Goal: Task Accomplishment & Management: Complete application form

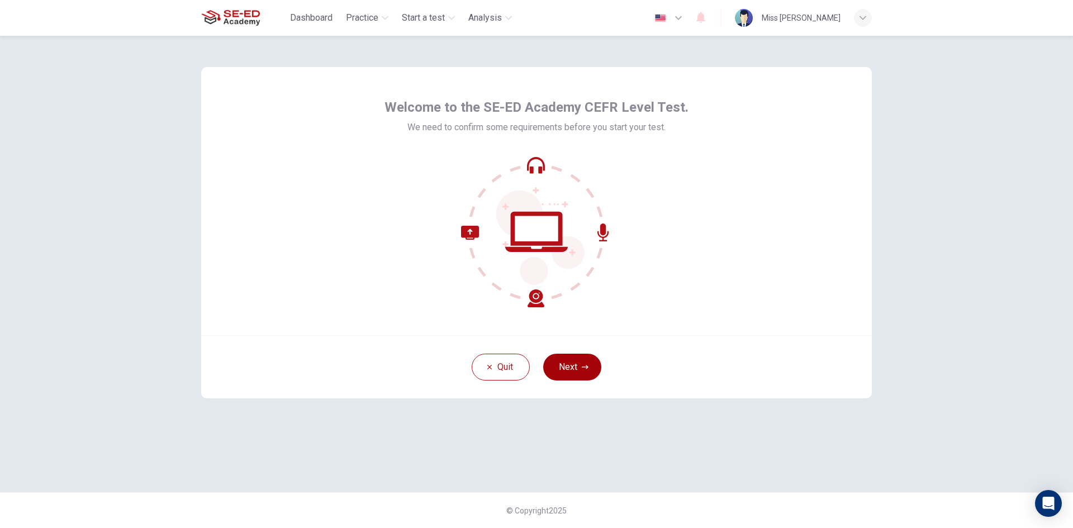
click at [574, 366] on button "Next" at bounding box center [572, 367] width 58 height 27
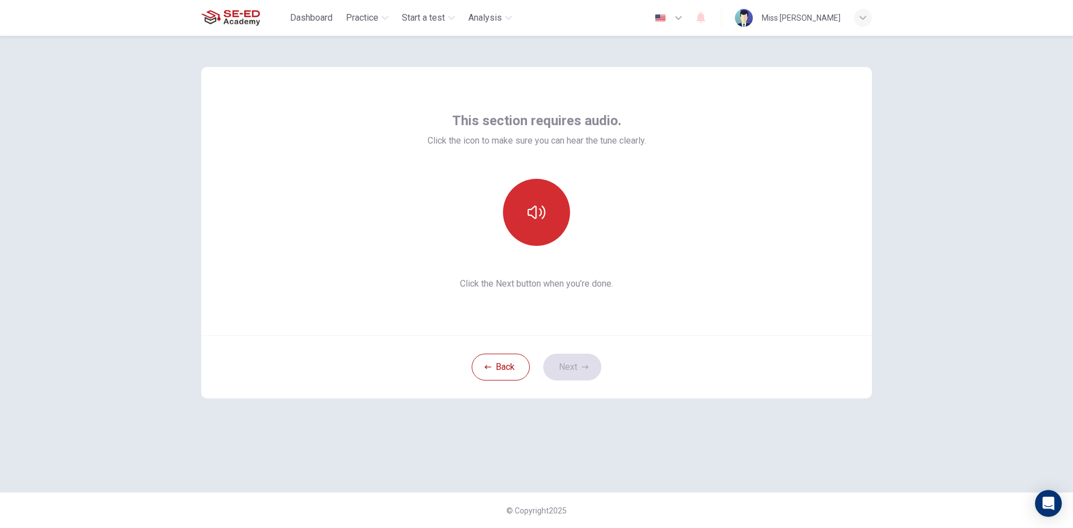
click at [547, 235] on button "button" at bounding box center [536, 212] width 67 height 67
click at [570, 366] on button "Next" at bounding box center [572, 367] width 58 height 27
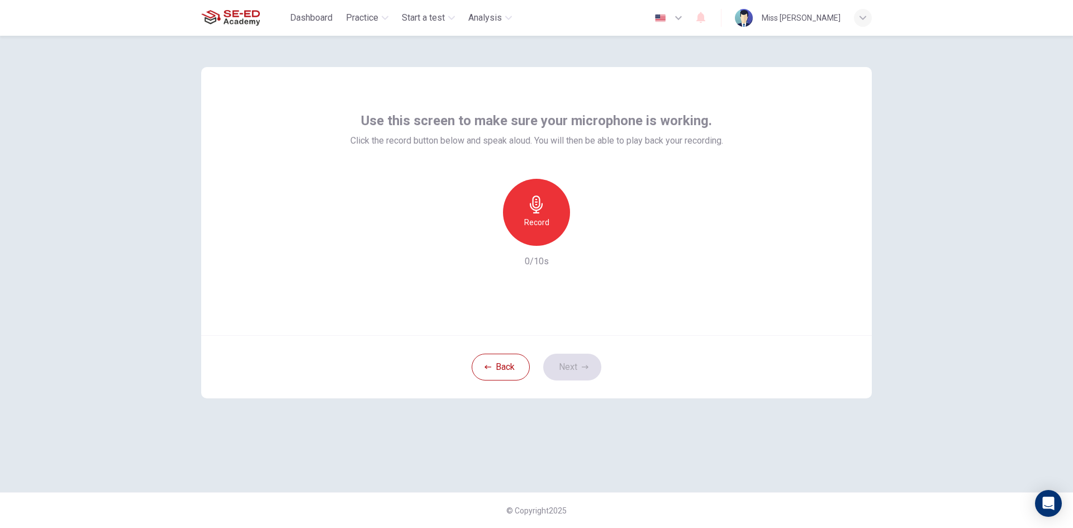
click at [945, 238] on div "Use this screen to make sure your microphone is working. Click the record butto…" at bounding box center [536, 282] width 1073 height 492
click at [542, 229] on h6 "Record" at bounding box center [536, 222] width 25 height 13
click at [583, 236] on icon "button" at bounding box center [587, 236] width 11 height 11
click at [562, 368] on button "Next" at bounding box center [572, 367] width 58 height 27
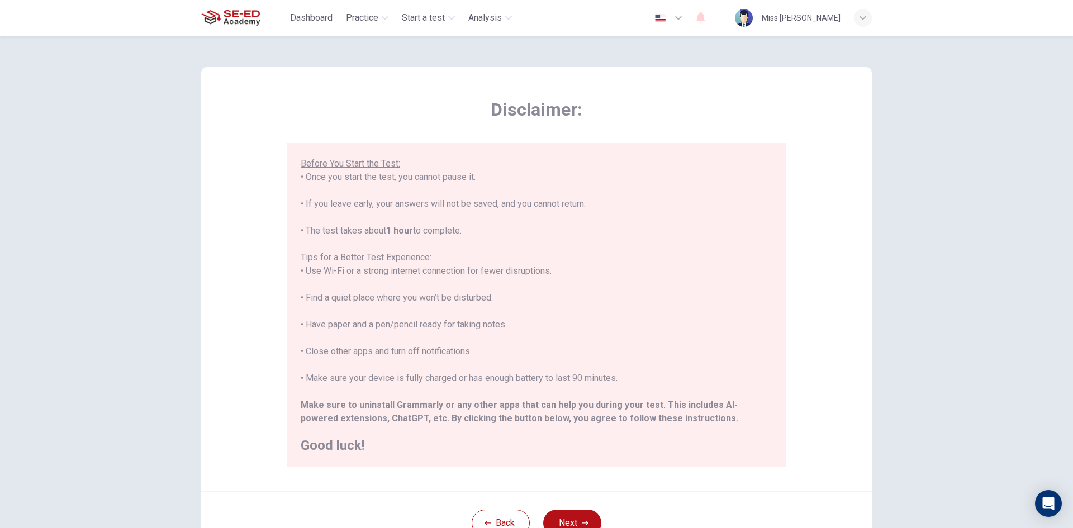
scroll to position [93, 0]
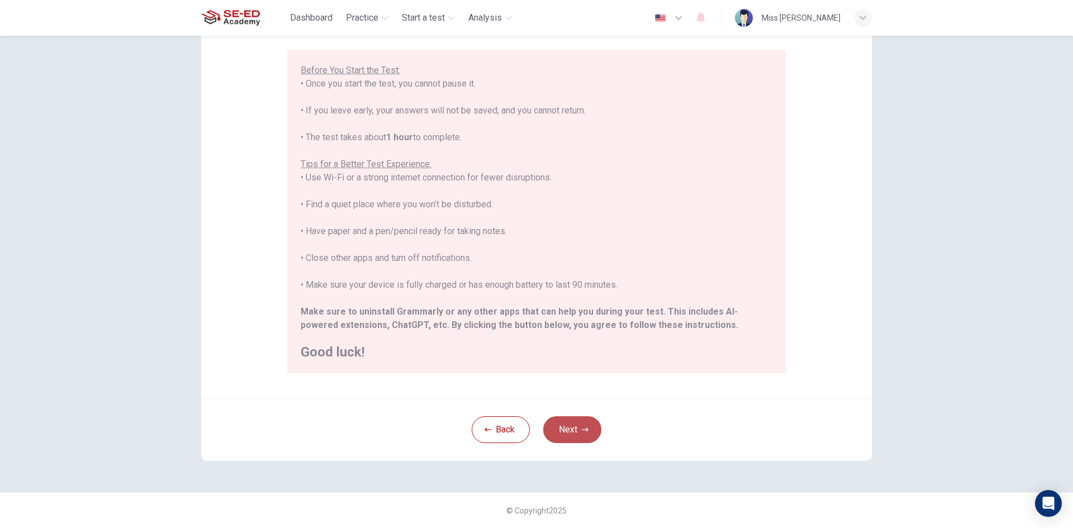
click at [568, 429] on button "Next" at bounding box center [572, 429] width 58 height 27
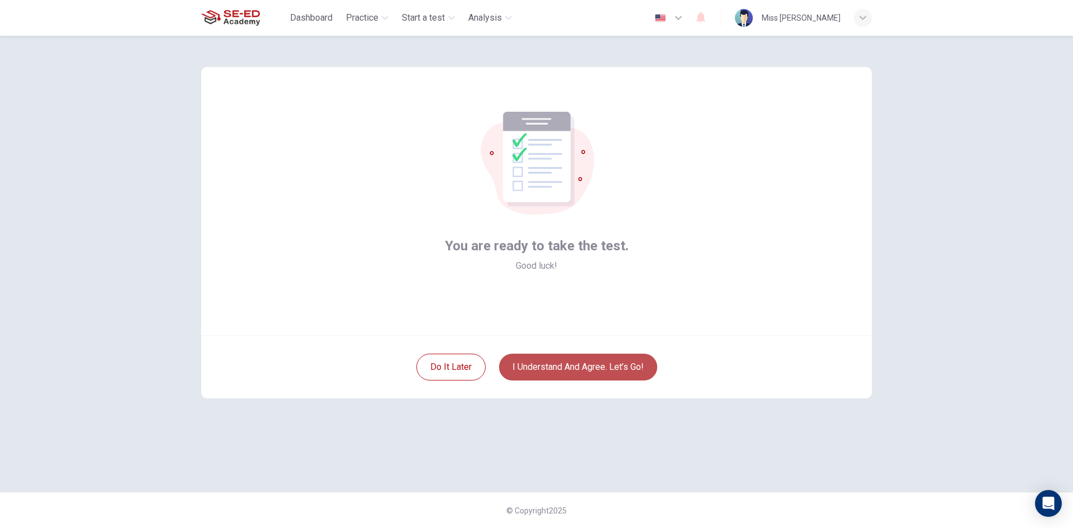
click at [615, 363] on button "I understand and agree. Let’s go!" at bounding box center [578, 367] width 158 height 27
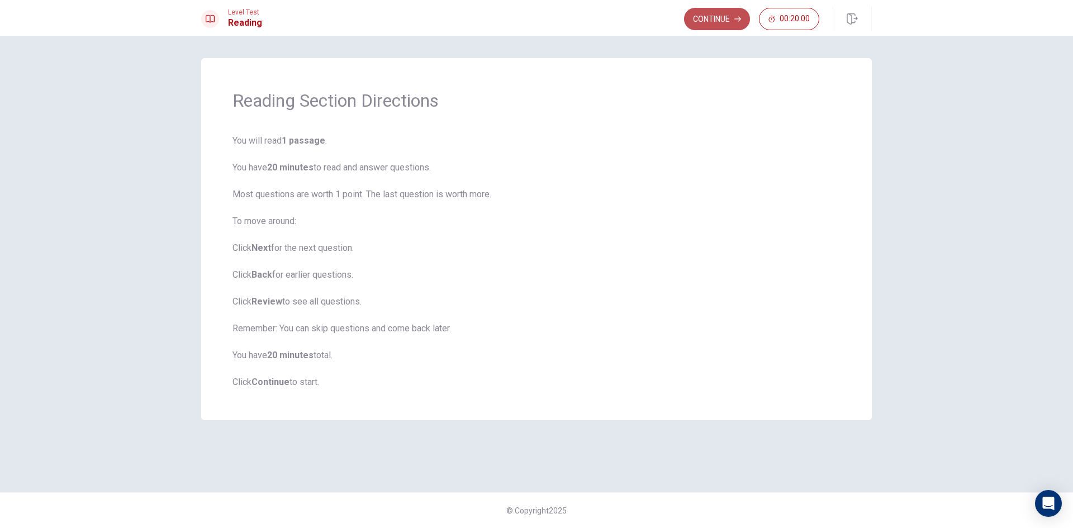
click at [710, 12] on button "Continue" at bounding box center [717, 19] width 66 height 22
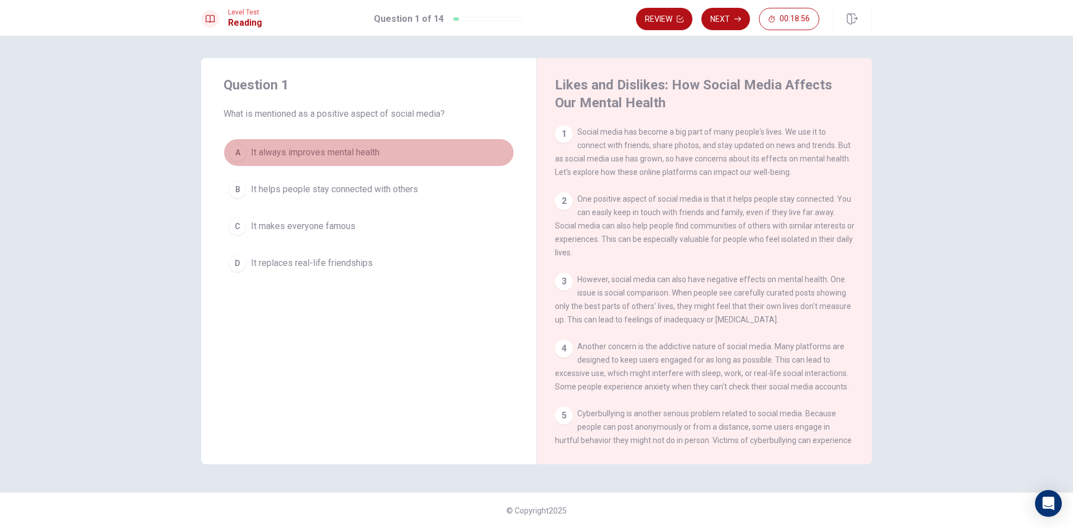
click at [371, 149] on span "It always improves mental health" at bounding box center [315, 152] width 129 height 13
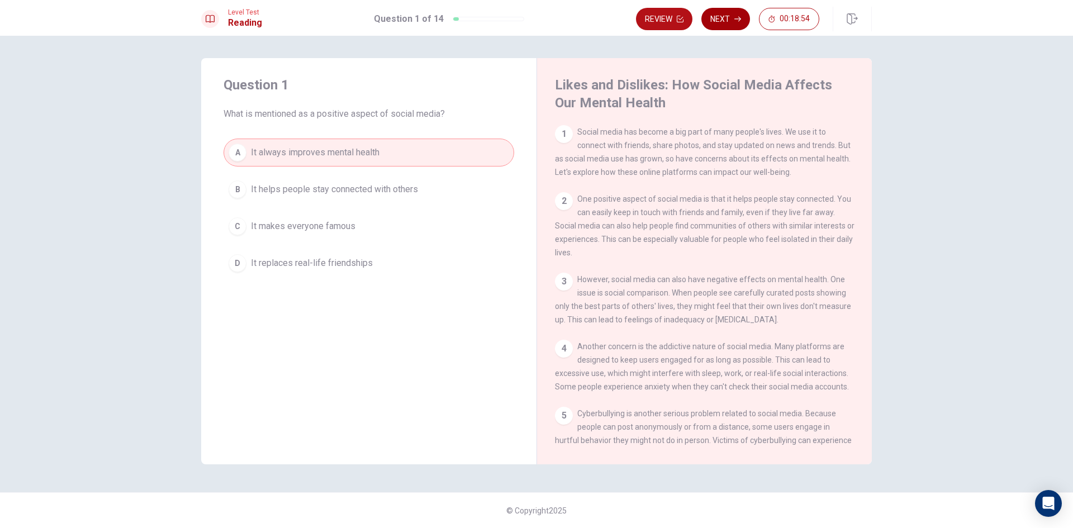
click at [732, 14] on button "Next" at bounding box center [725, 19] width 49 height 22
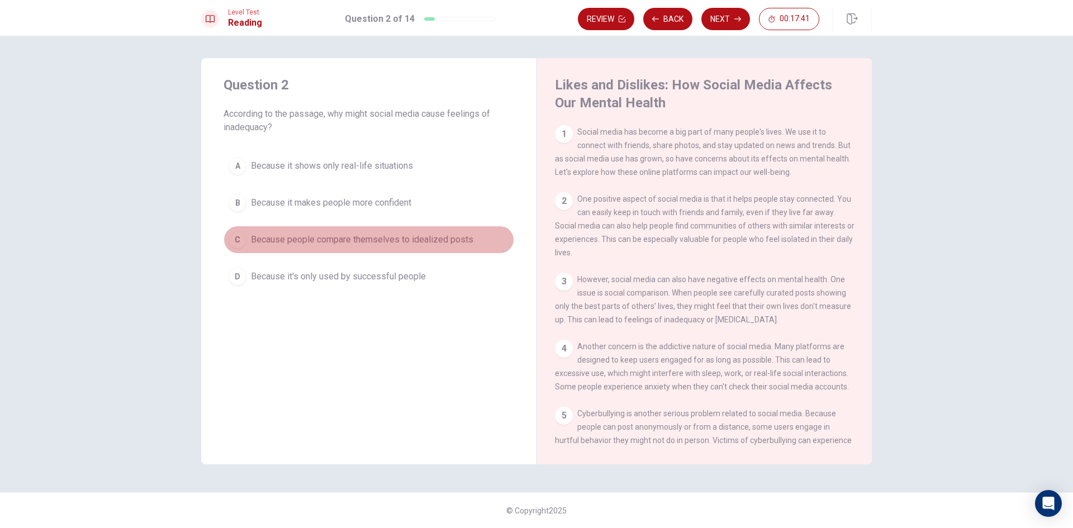
click at [436, 236] on span "Because people compare themselves to idealized posts" at bounding box center [362, 239] width 222 height 13
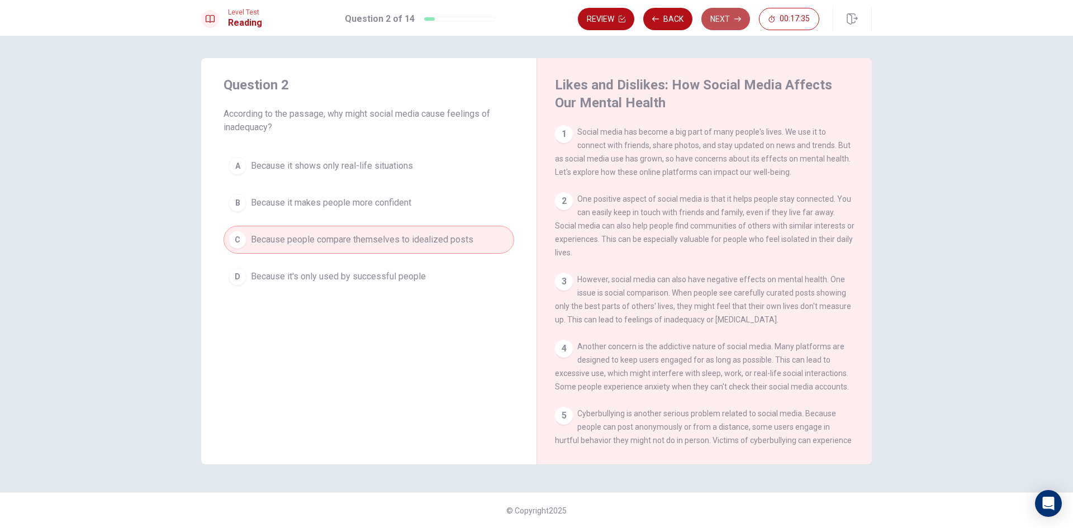
click at [732, 10] on button "Next" at bounding box center [725, 19] width 49 height 22
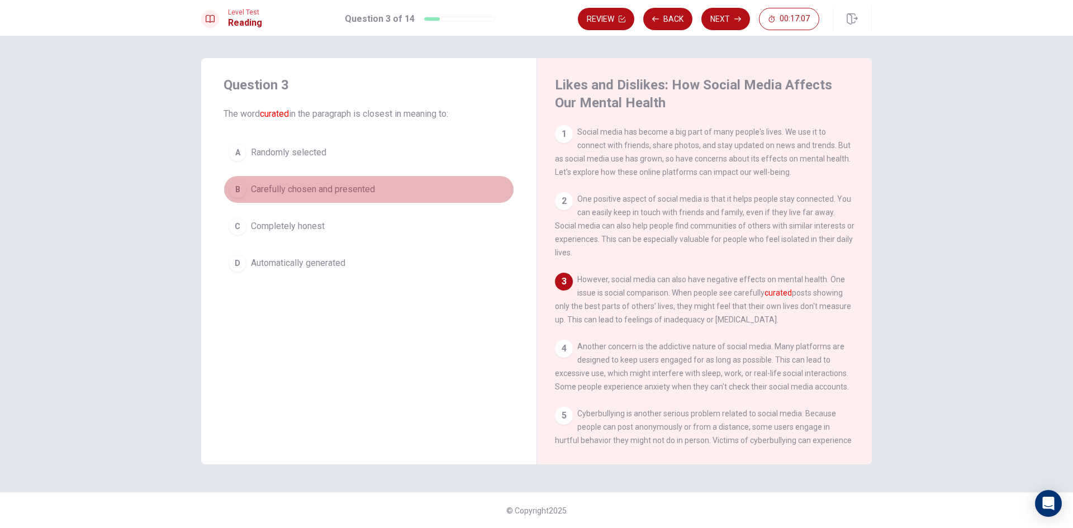
click at [233, 189] on div "B" at bounding box center [238, 190] width 18 height 18
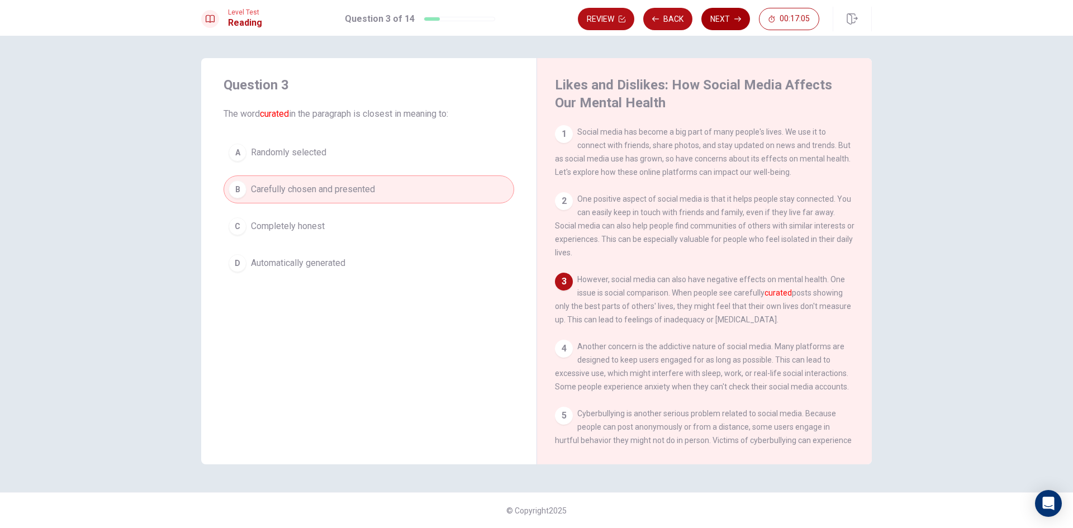
click at [721, 19] on button "Next" at bounding box center [725, 19] width 49 height 22
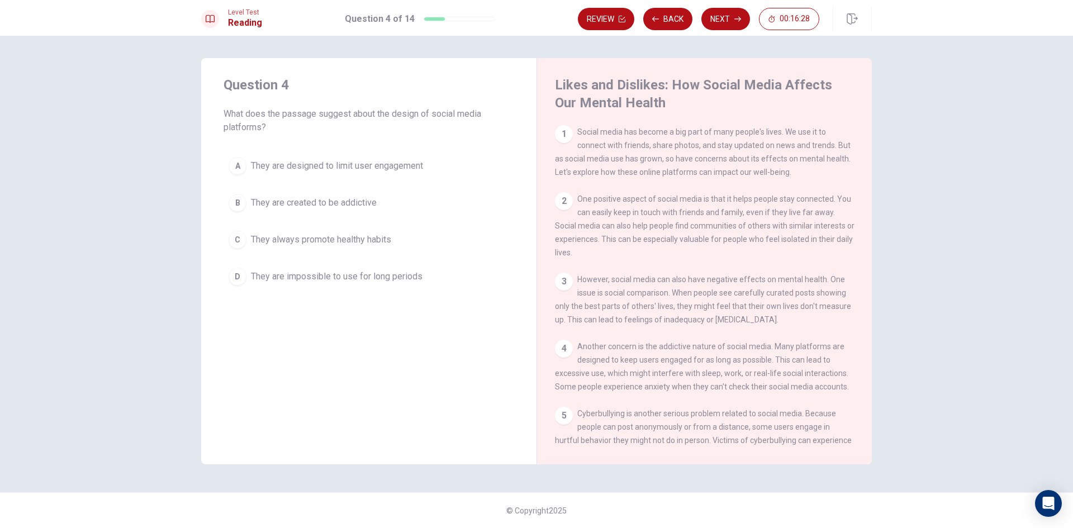
click at [273, 157] on button "A They are designed to limit user engagement" at bounding box center [369, 166] width 291 height 28
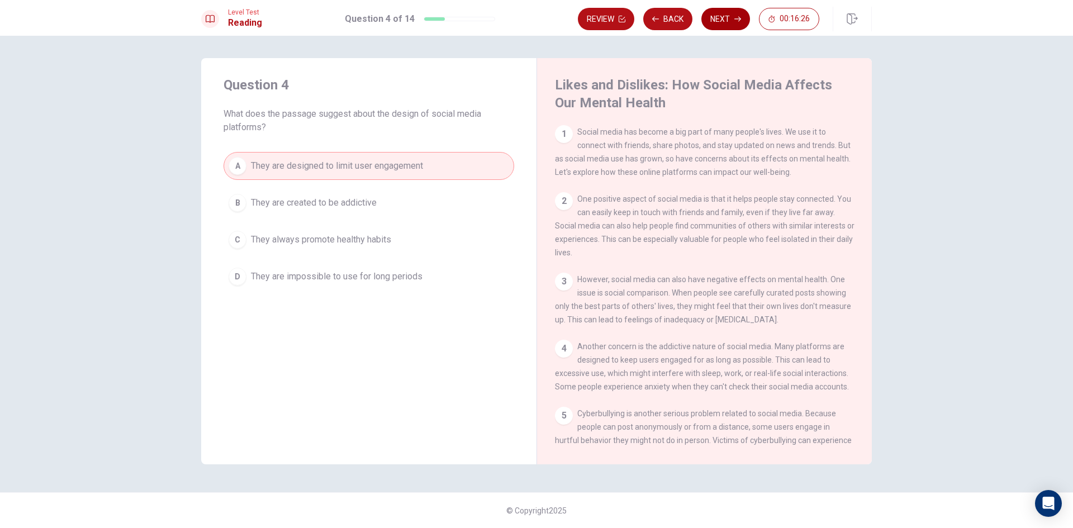
click at [712, 9] on button "Next" at bounding box center [725, 19] width 49 height 22
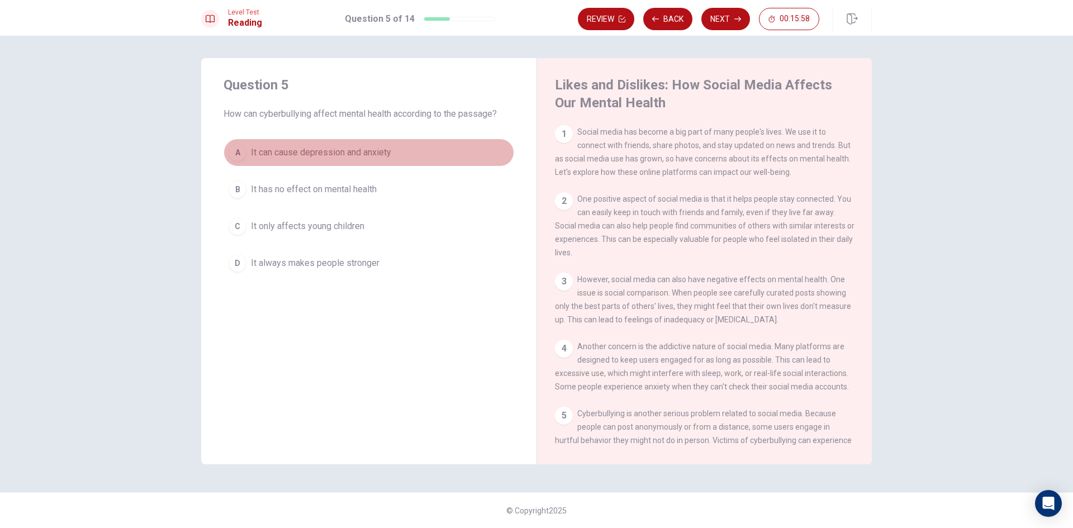
click at [388, 155] on span "It can cause depression and anxiety" at bounding box center [321, 152] width 140 height 13
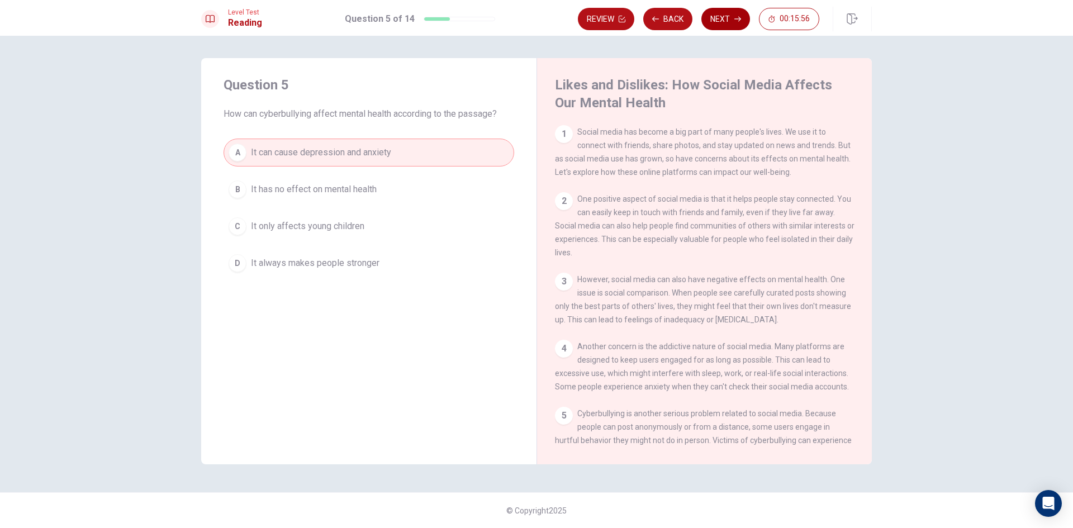
click at [735, 13] on button "Next" at bounding box center [725, 19] width 49 height 22
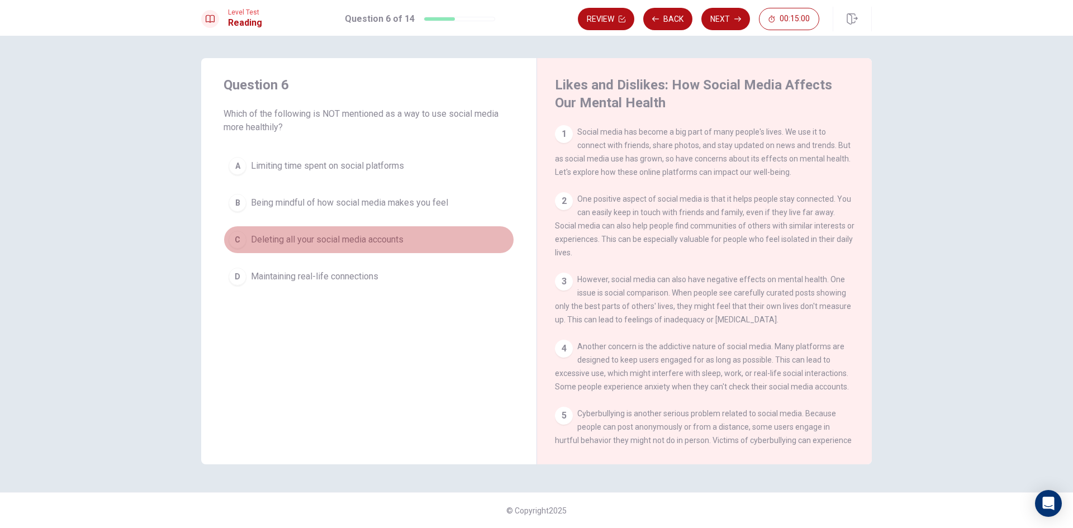
click at [384, 235] on span "Deleting all your social media accounts" at bounding box center [327, 239] width 153 height 13
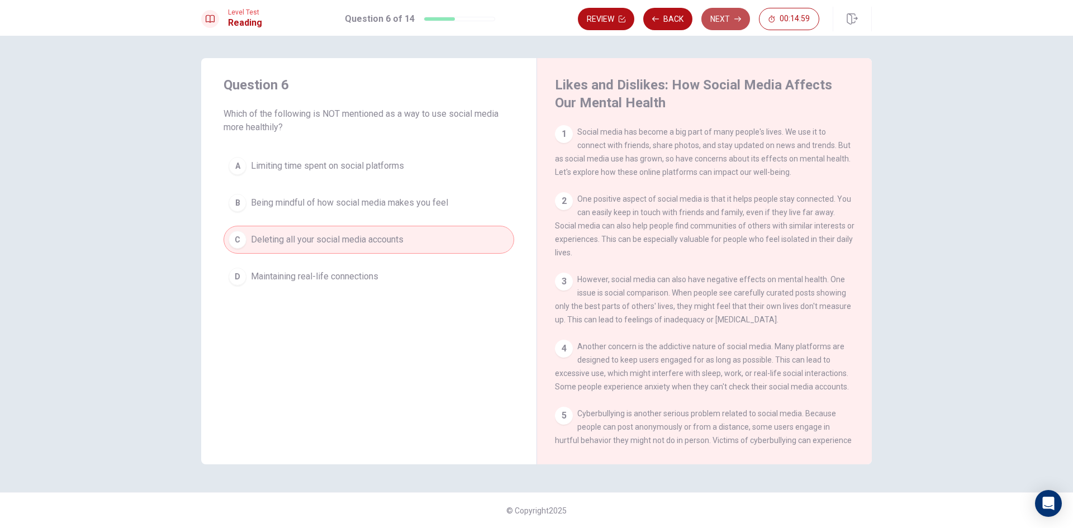
click at [711, 16] on button "Next" at bounding box center [725, 19] width 49 height 22
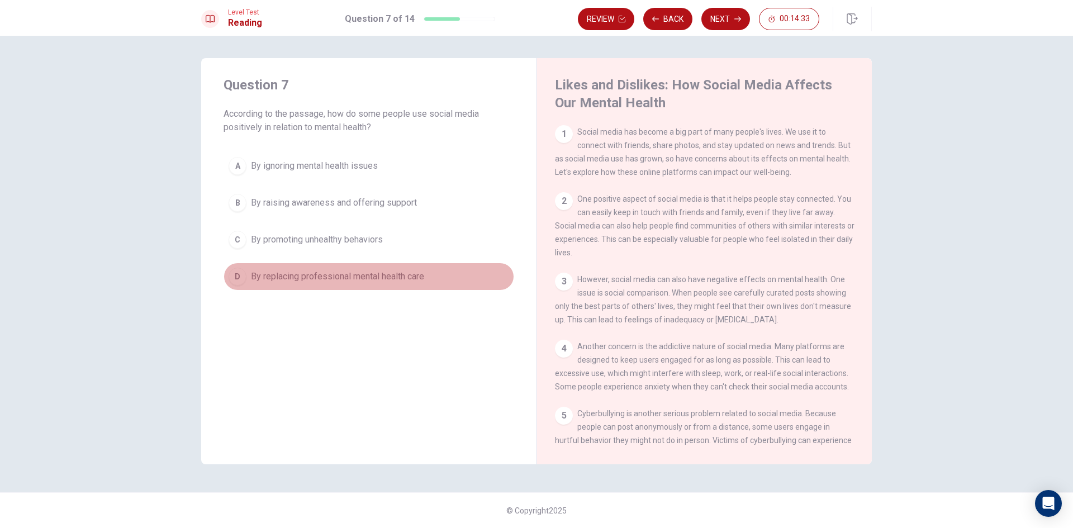
click at [424, 274] on span "By replacing professional mental health care" at bounding box center [337, 276] width 173 height 13
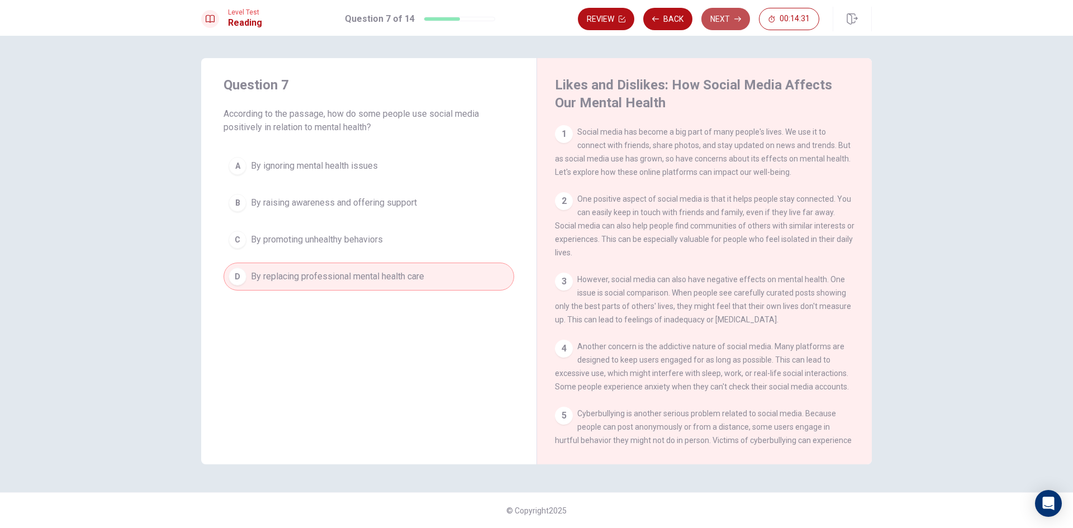
click at [737, 16] on icon "button" at bounding box center [737, 19] width 7 height 7
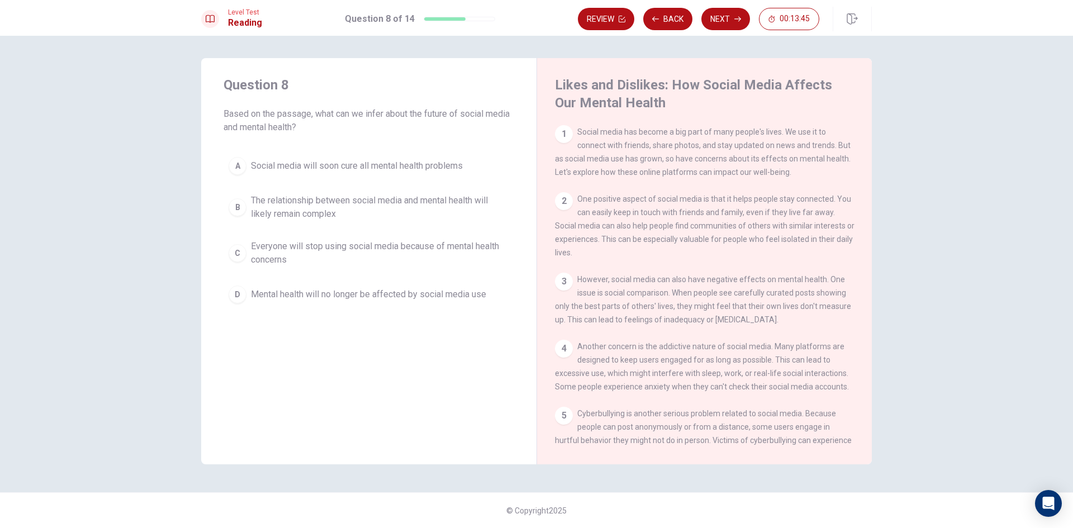
click at [416, 291] on span "Mental health will no longer be affected by social media use" at bounding box center [368, 294] width 235 height 13
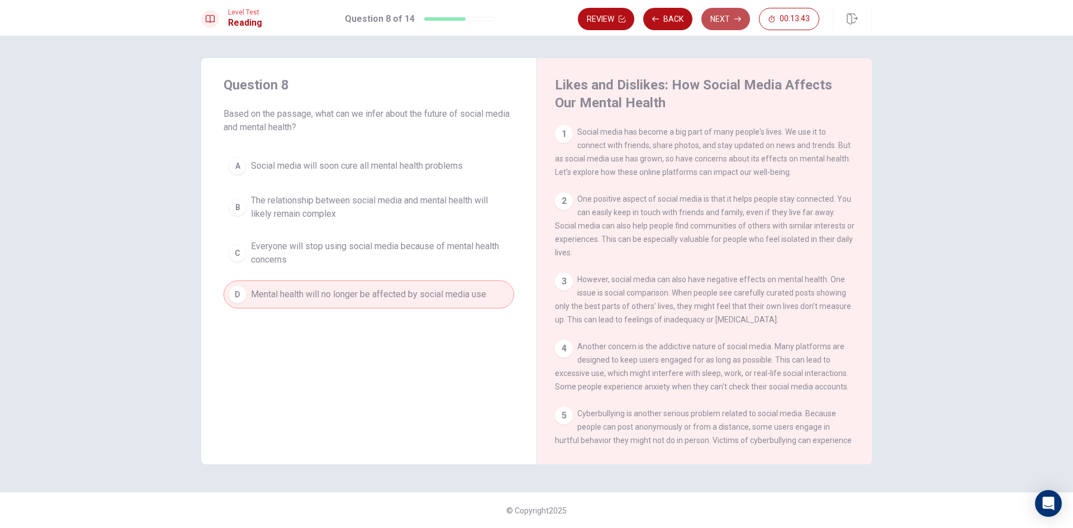
click at [718, 10] on button "Next" at bounding box center [725, 19] width 49 height 22
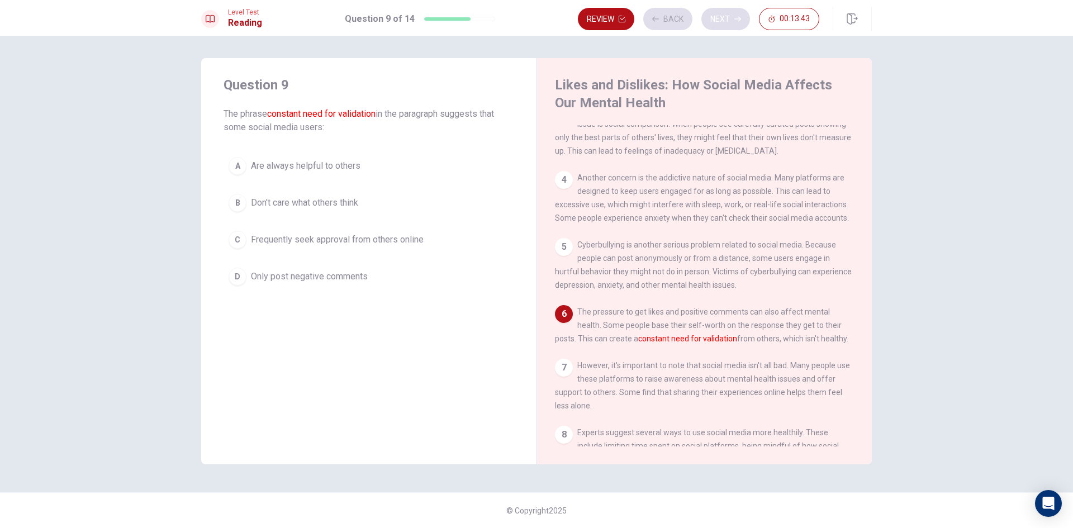
scroll to position [193, 0]
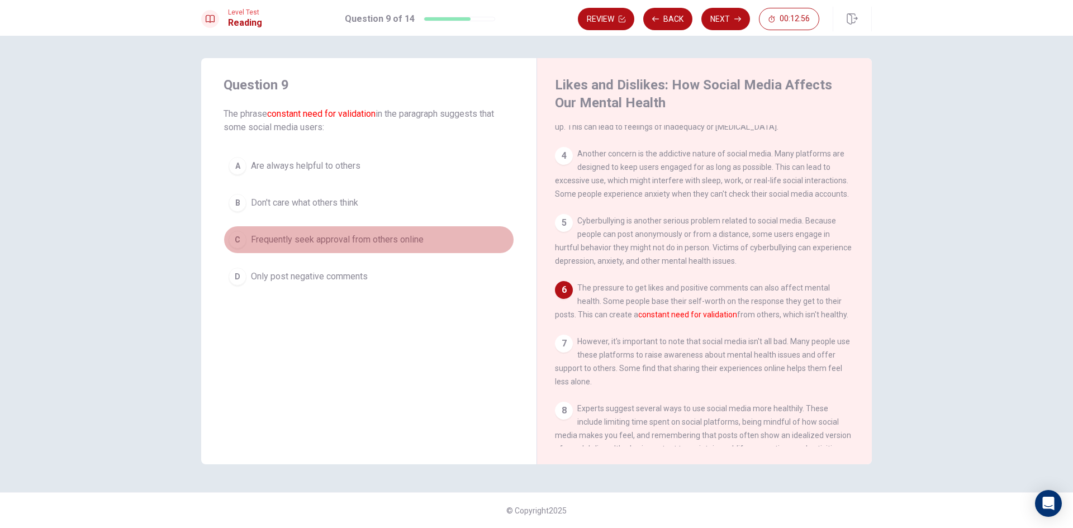
click at [405, 245] on span "Frequently seek approval from others online" at bounding box center [337, 239] width 173 height 13
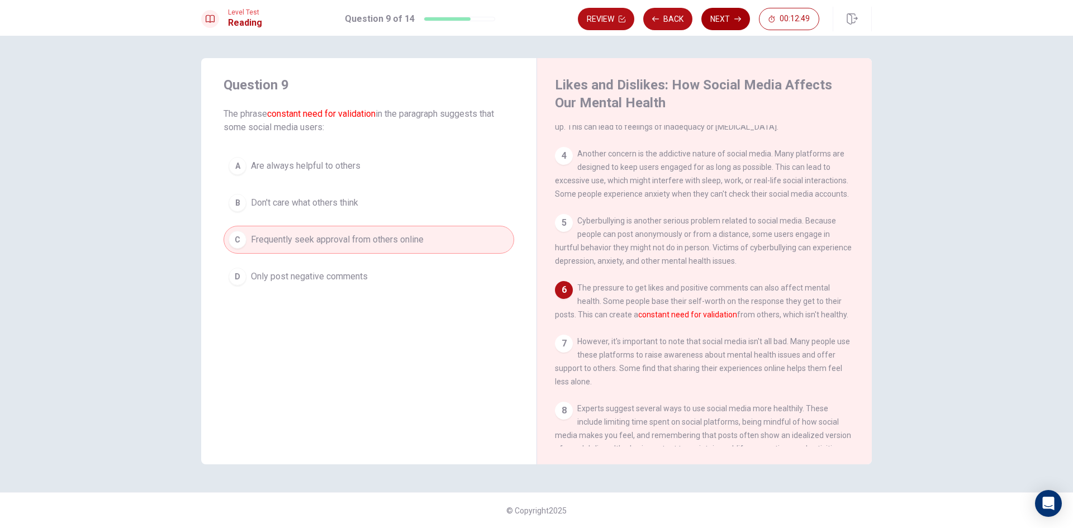
click at [720, 15] on button "Next" at bounding box center [725, 19] width 49 height 22
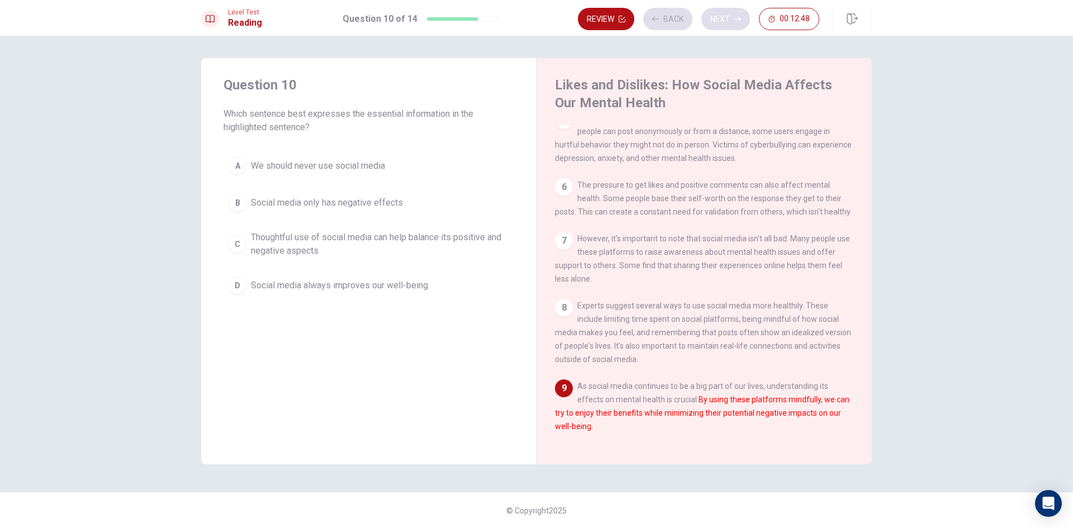
scroll to position [316, 0]
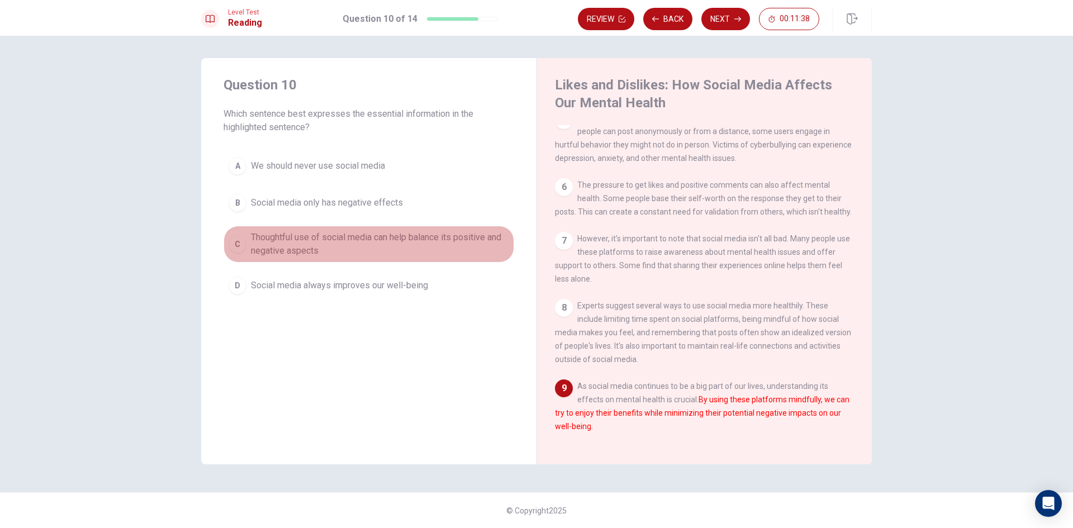
click at [431, 238] on span "Thoughtful use of social media can help balance its positive and negative aspec…" at bounding box center [380, 244] width 258 height 27
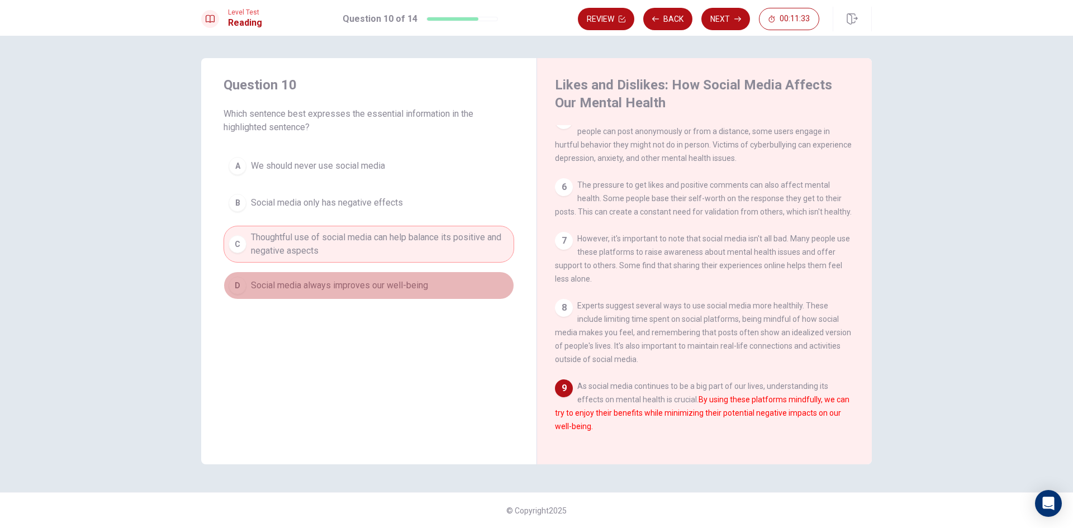
click at [446, 286] on button "D Social media always improves our well-being" at bounding box center [369, 286] width 291 height 28
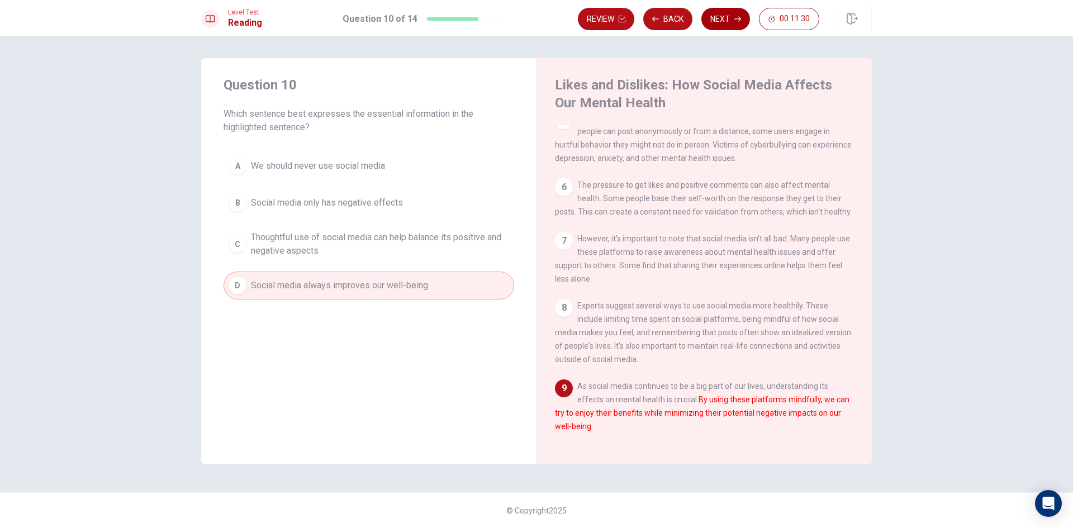
click at [725, 12] on button "Next" at bounding box center [725, 19] width 49 height 22
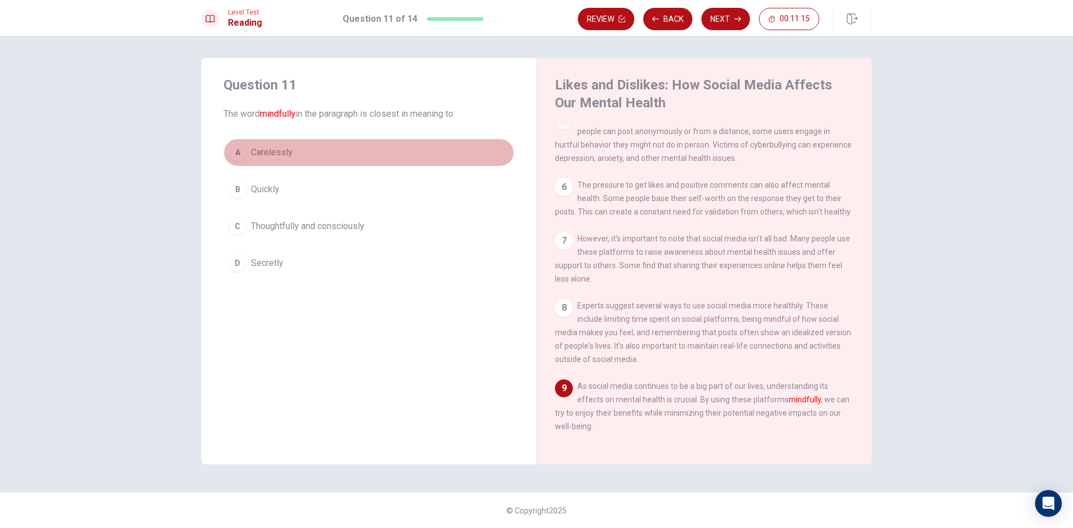
click at [372, 147] on button "A Carelessly" at bounding box center [369, 153] width 291 height 28
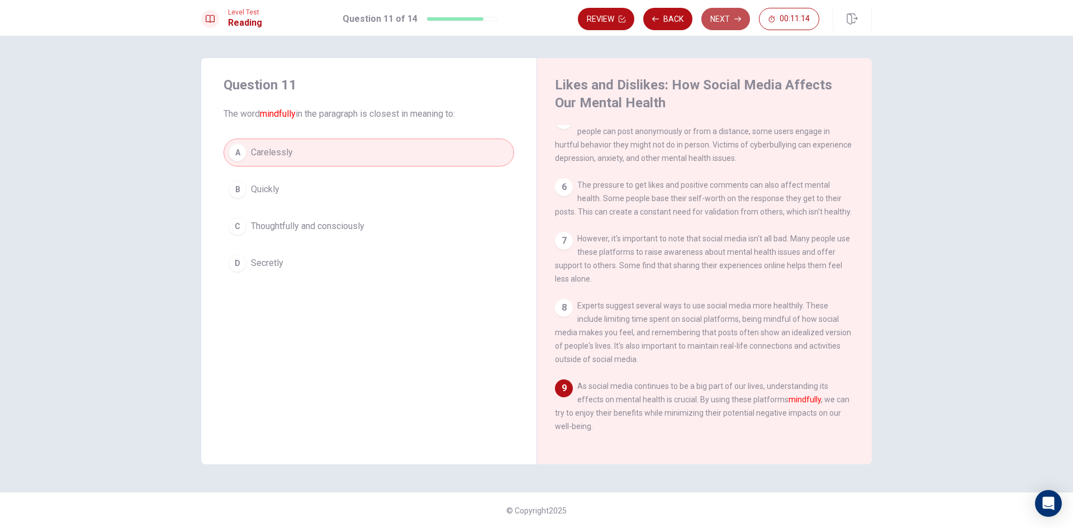
click at [719, 16] on button "Next" at bounding box center [725, 19] width 49 height 22
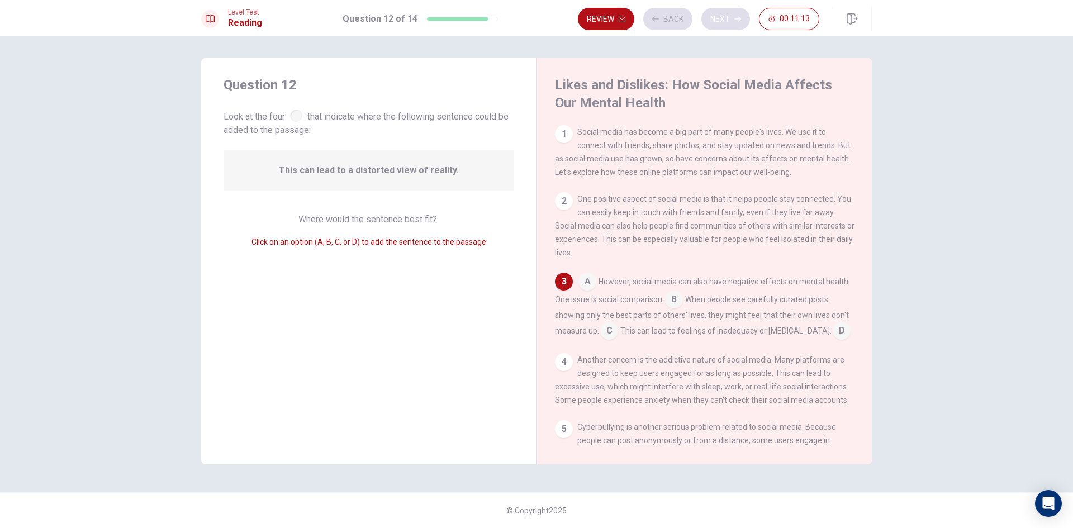
scroll to position [24, 0]
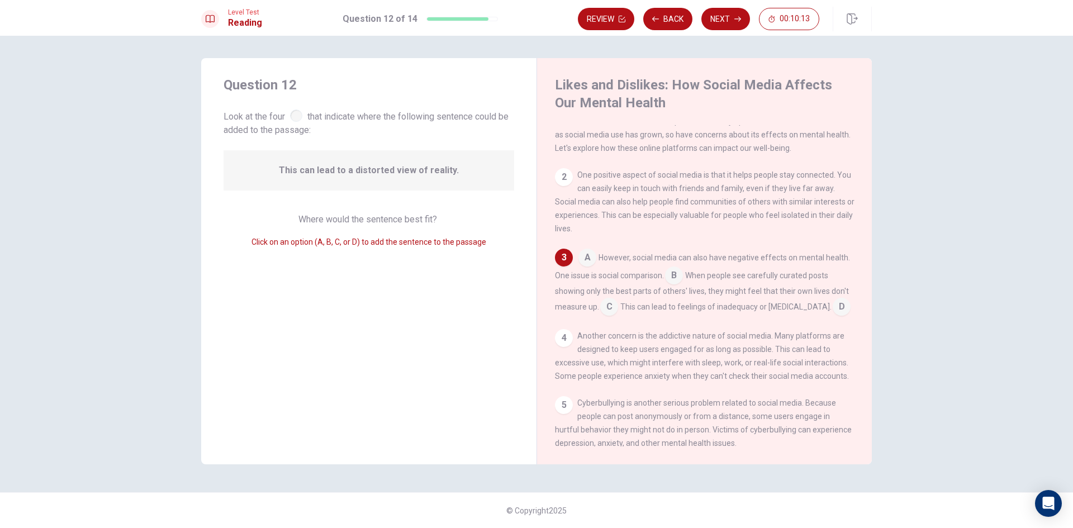
click at [672, 279] on input at bounding box center [674, 277] width 18 height 18
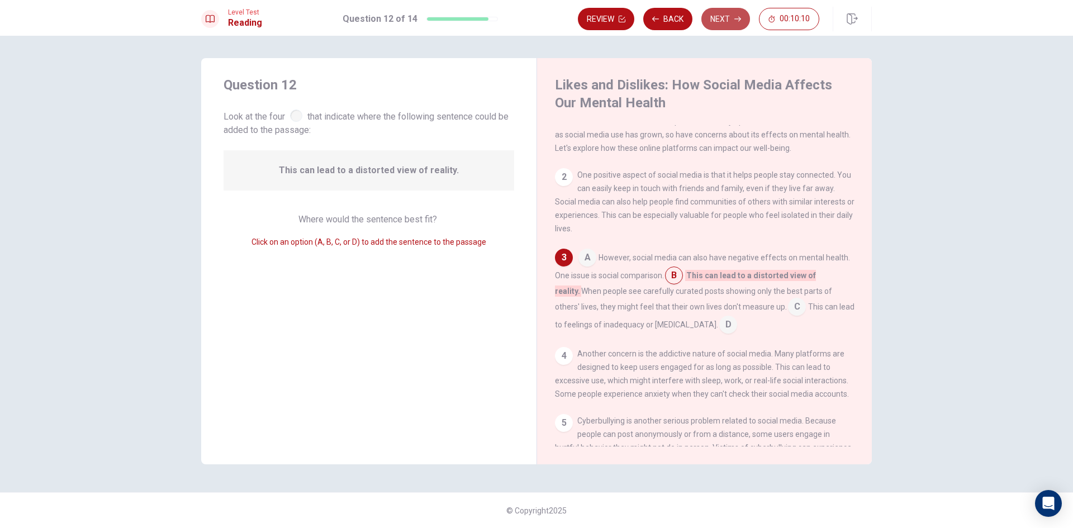
click at [725, 18] on button "Next" at bounding box center [725, 19] width 49 height 22
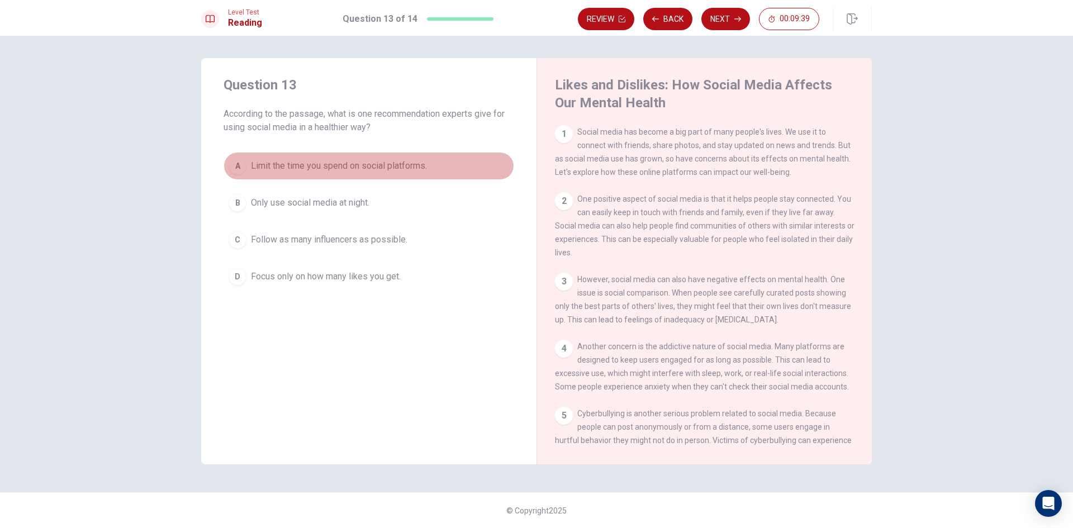
click at [412, 168] on span "Limit the time you spend on social platforms." at bounding box center [339, 165] width 176 height 13
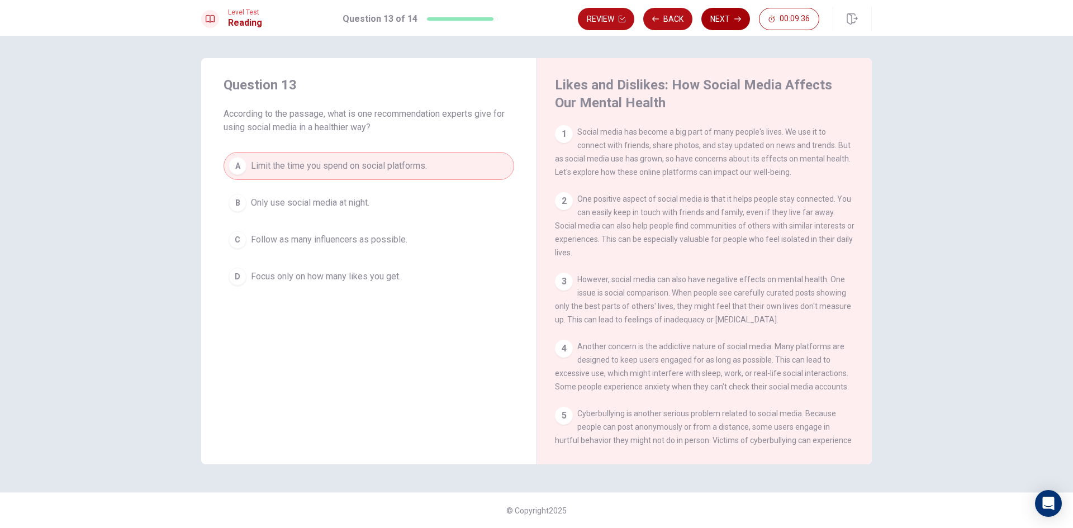
click at [730, 18] on button "Next" at bounding box center [725, 19] width 49 height 22
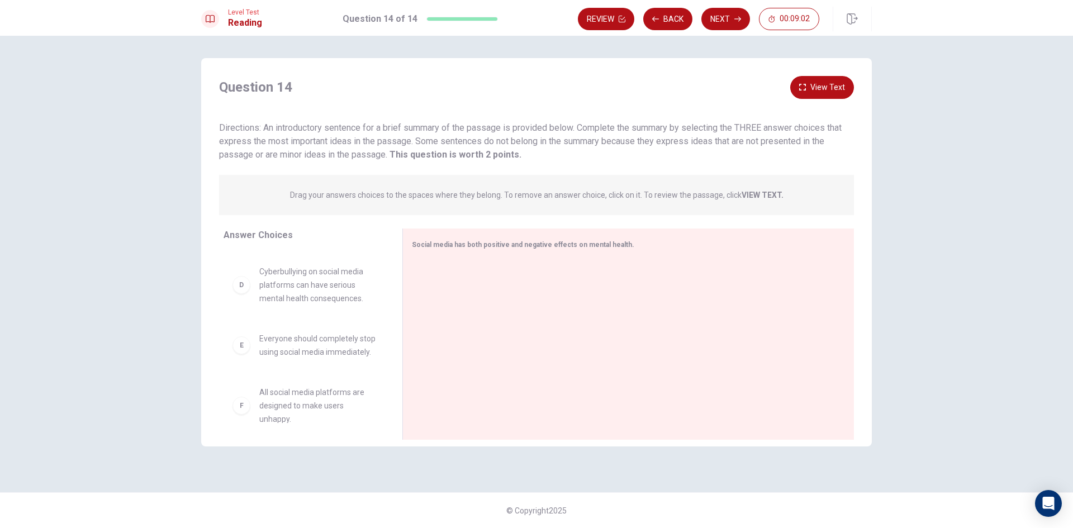
scroll to position [221, 0]
click at [720, 10] on button "Next" at bounding box center [725, 19] width 49 height 22
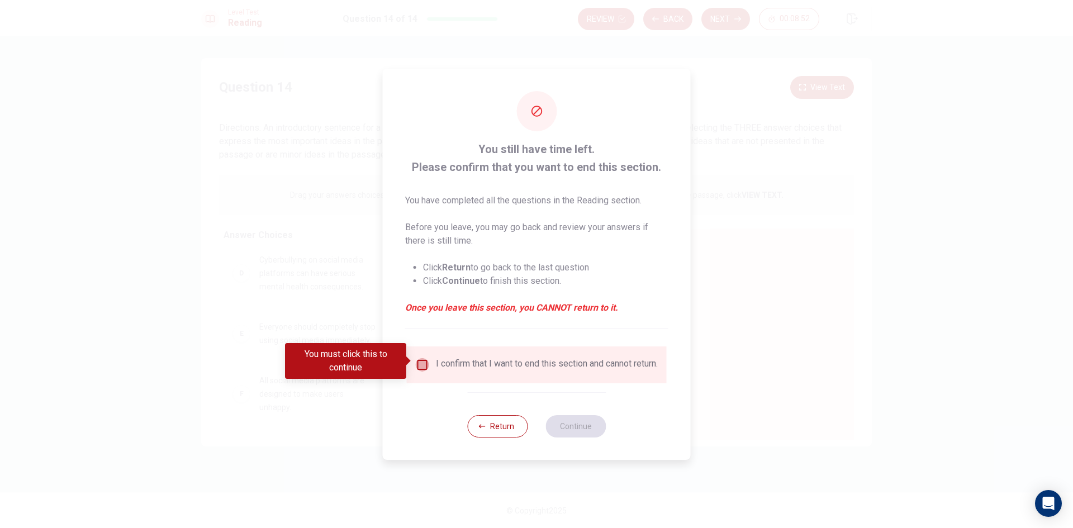
click at [421, 360] on input "You must click this to continue" at bounding box center [422, 364] width 13 height 13
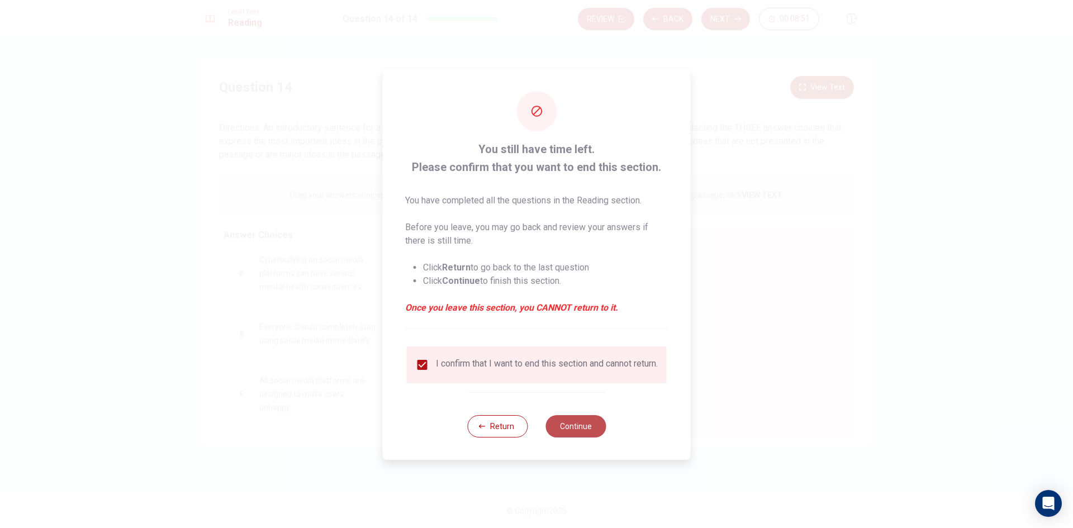
click at [560, 425] on button "Continue" at bounding box center [575, 426] width 60 height 22
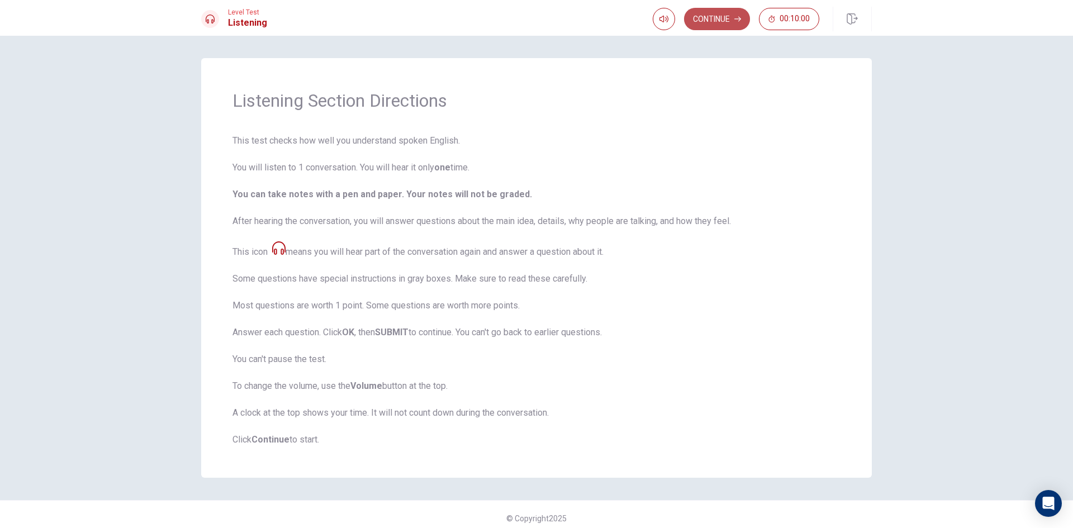
click at [725, 16] on button "Continue" at bounding box center [717, 19] width 66 height 22
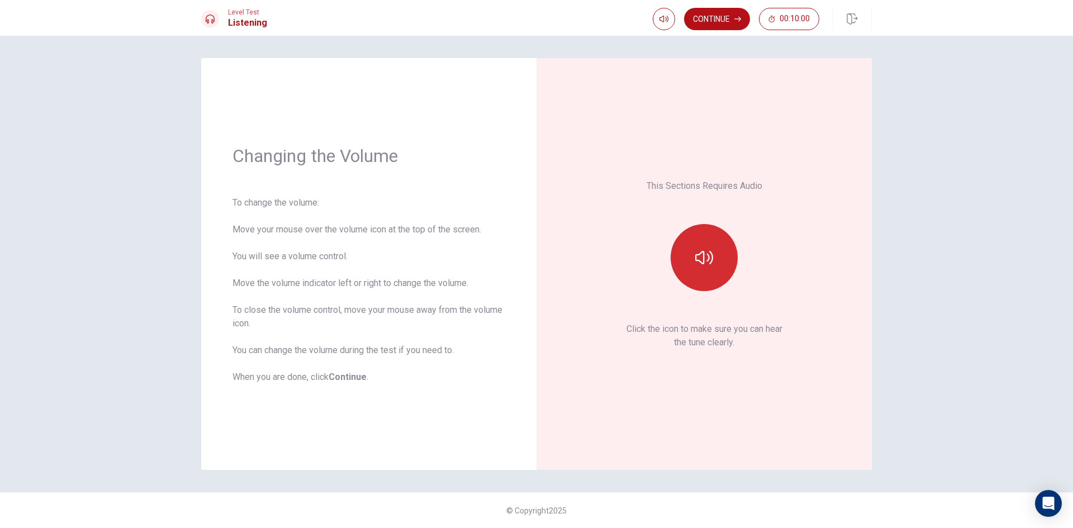
click at [717, 267] on button "button" at bounding box center [704, 257] width 67 height 67
click at [727, 12] on button "Continue" at bounding box center [717, 19] width 66 height 22
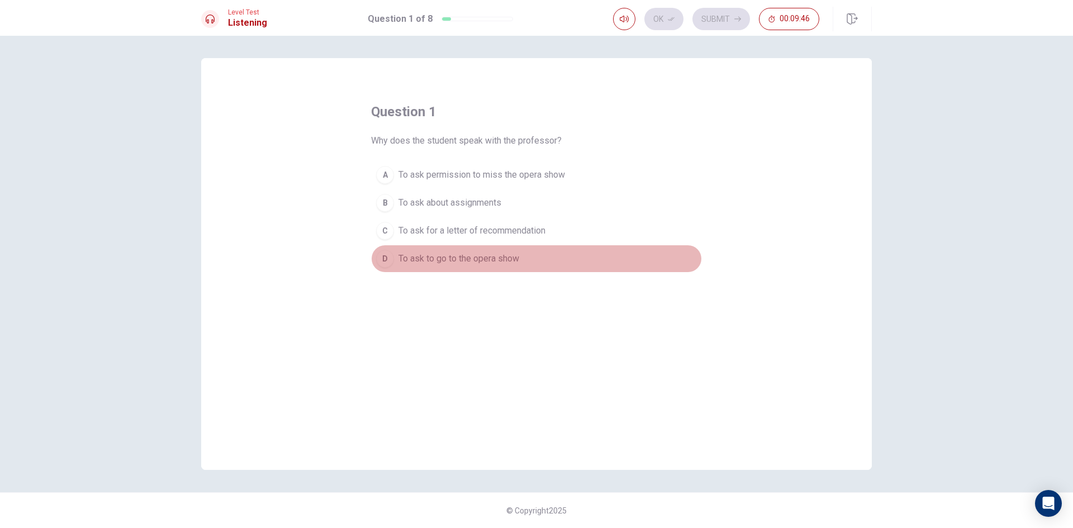
click at [507, 265] on span "To ask to go to the opera show" at bounding box center [458, 258] width 121 height 13
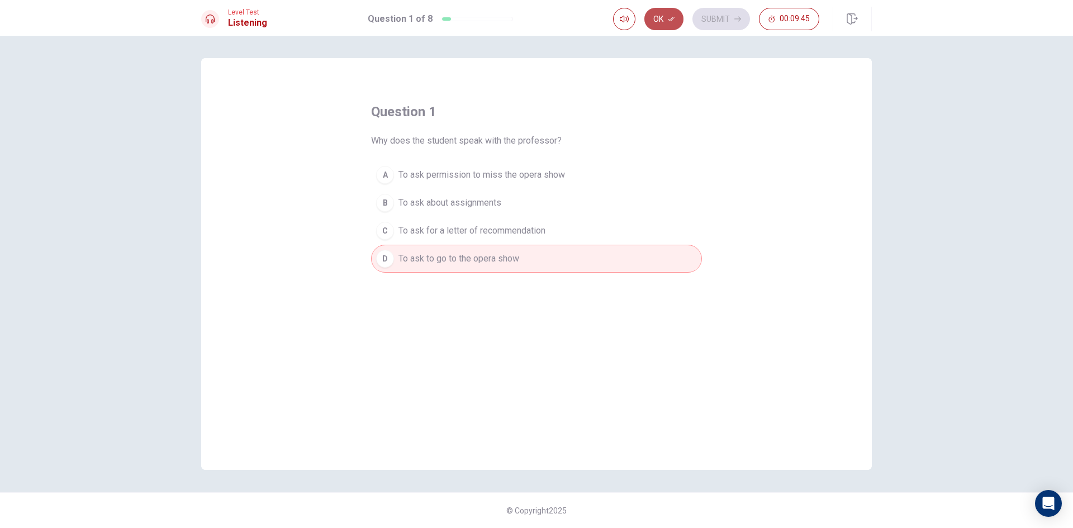
click at [666, 24] on button "Ok" at bounding box center [663, 19] width 39 height 22
click at [725, 11] on button "Submit" at bounding box center [721, 19] width 58 height 22
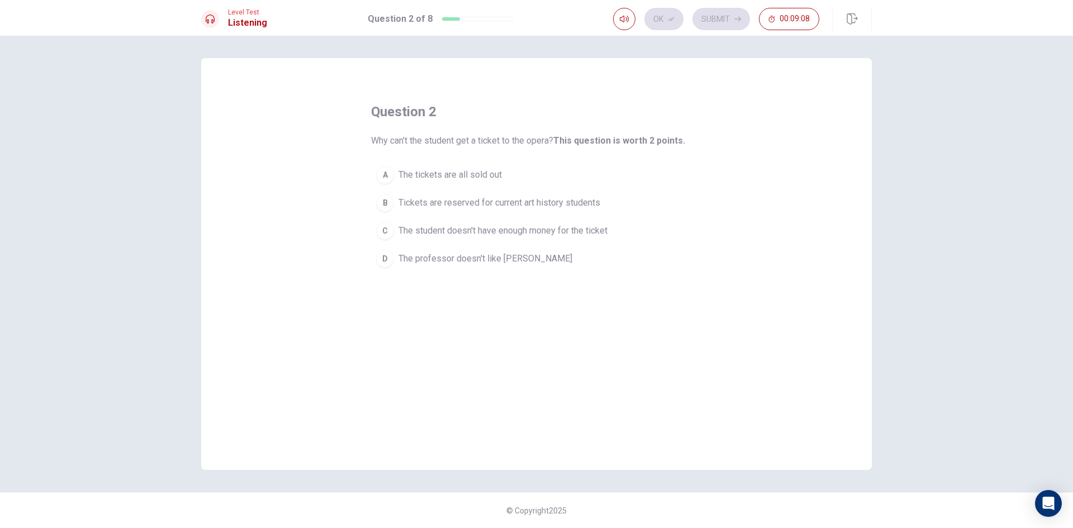
click at [381, 201] on div "B" at bounding box center [385, 203] width 18 height 18
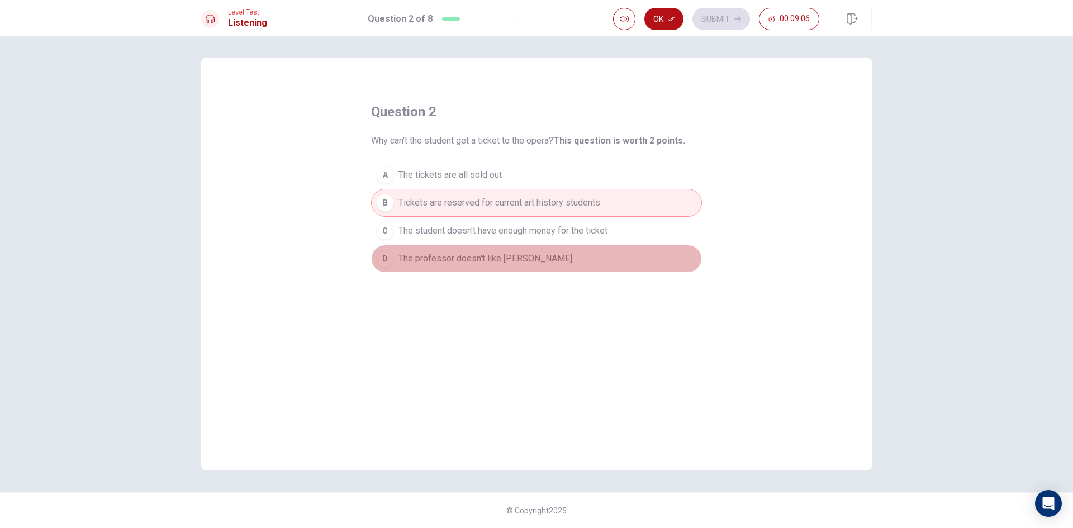
click at [515, 262] on span "The professor doesn't like [PERSON_NAME]" at bounding box center [485, 258] width 174 height 13
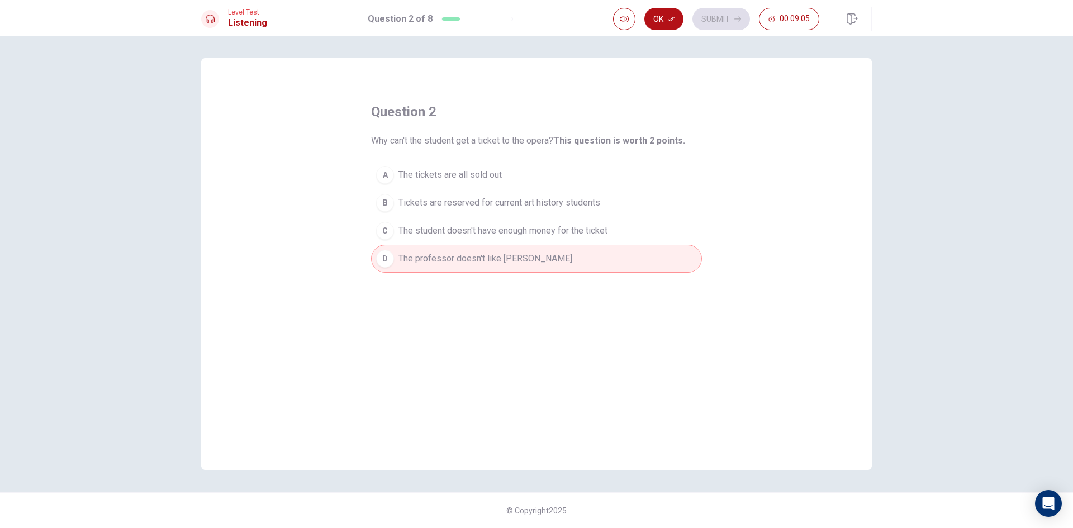
click at [524, 197] on span "Tickets are reserved for current art history students" at bounding box center [499, 202] width 202 height 13
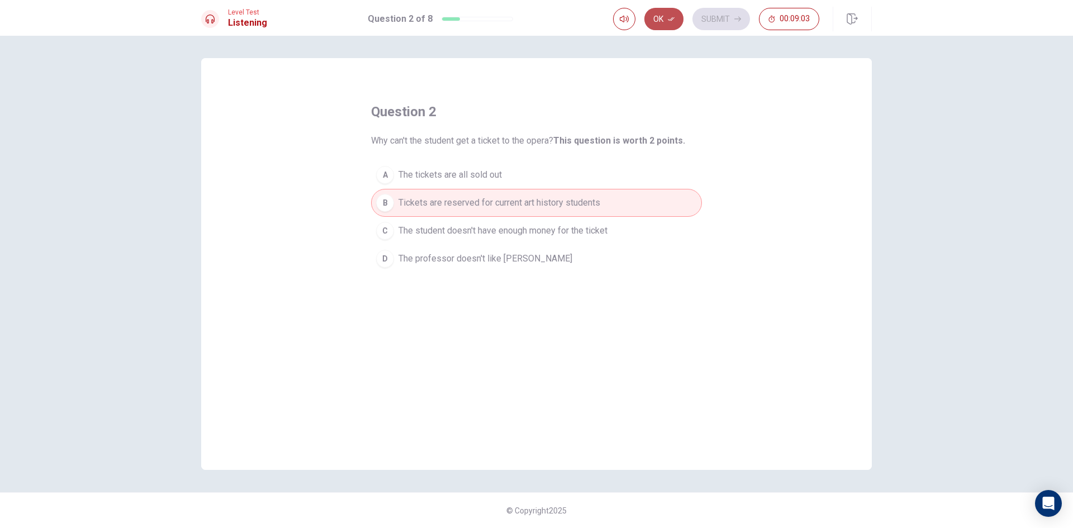
click at [672, 17] on icon "button" at bounding box center [671, 19] width 7 height 7
click at [708, 18] on button "Submit" at bounding box center [721, 19] width 58 height 22
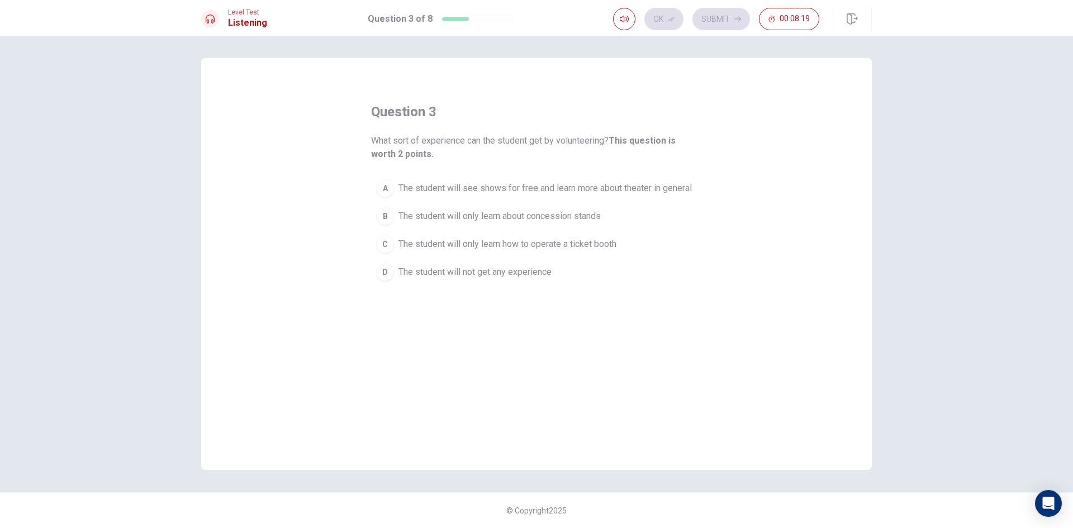
click at [588, 188] on span "The student will see shows for free and learn more about theater in general" at bounding box center [544, 188] width 293 height 13
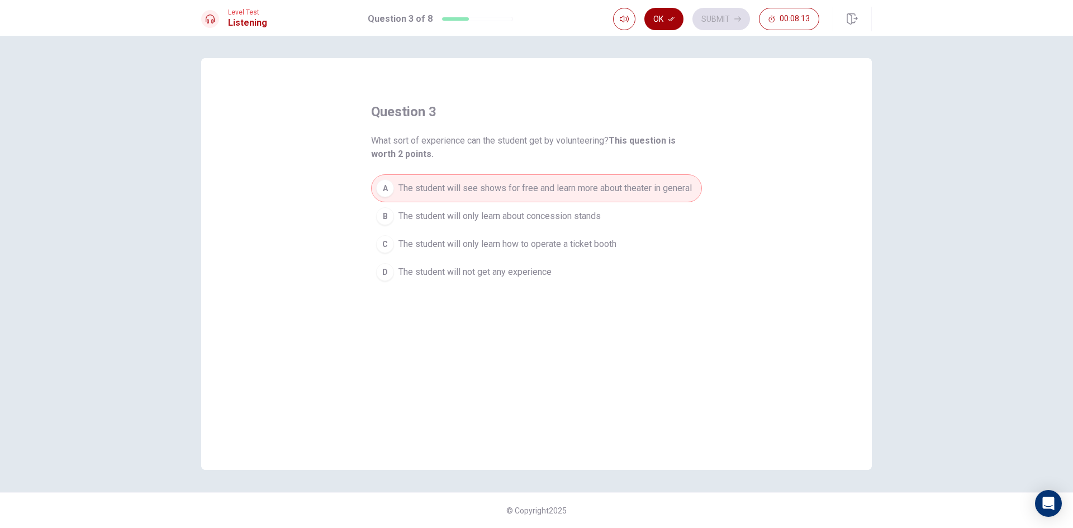
click at [677, 12] on button "Ok" at bounding box center [663, 19] width 39 height 22
click at [712, 10] on button "Submit" at bounding box center [721, 19] width 58 height 22
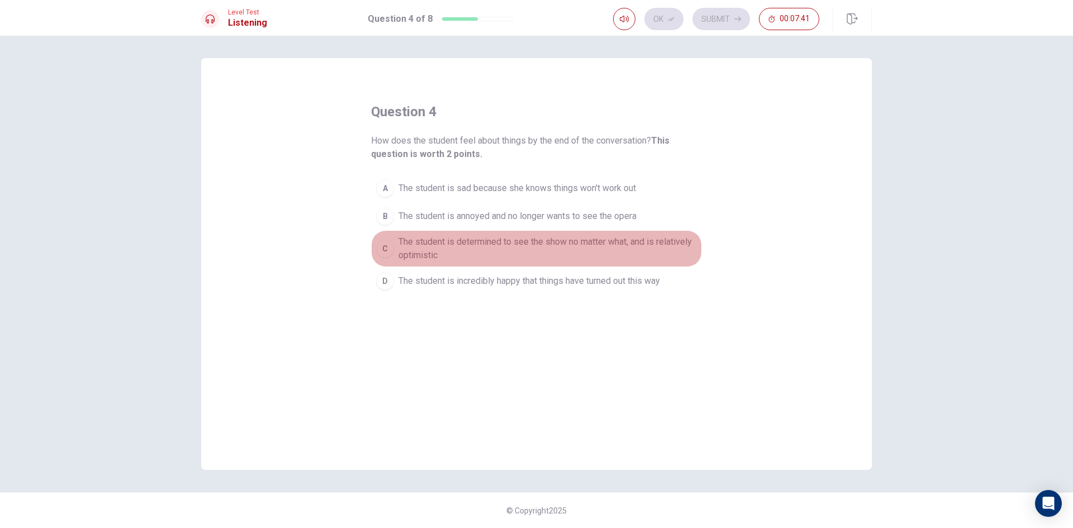
click at [607, 245] on span "The student is determined to see the show no matter what, and is relatively opt…" at bounding box center [547, 248] width 298 height 27
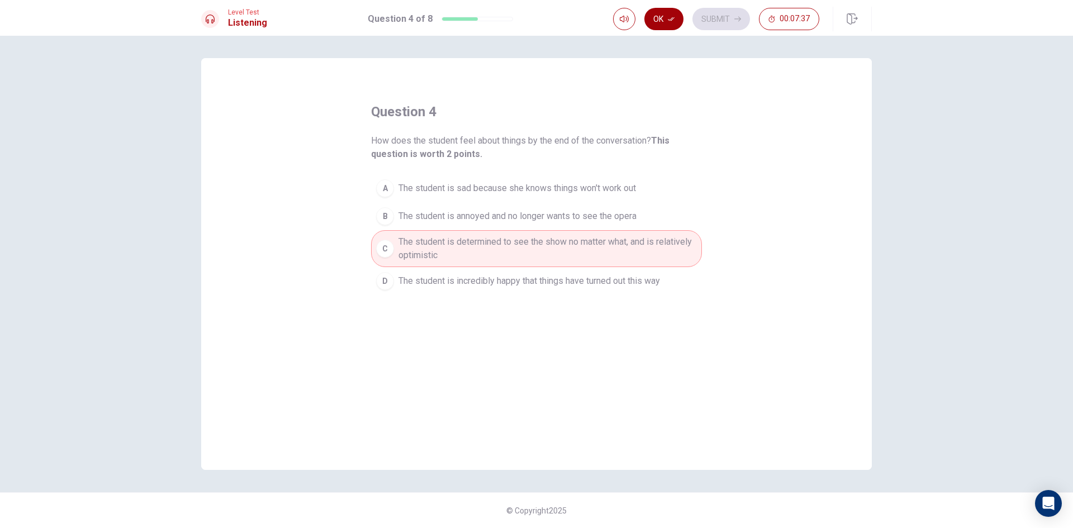
click at [673, 18] on icon "button" at bounding box center [671, 19] width 7 height 7
click at [716, 15] on button "Submit" at bounding box center [721, 19] width 58 height 22
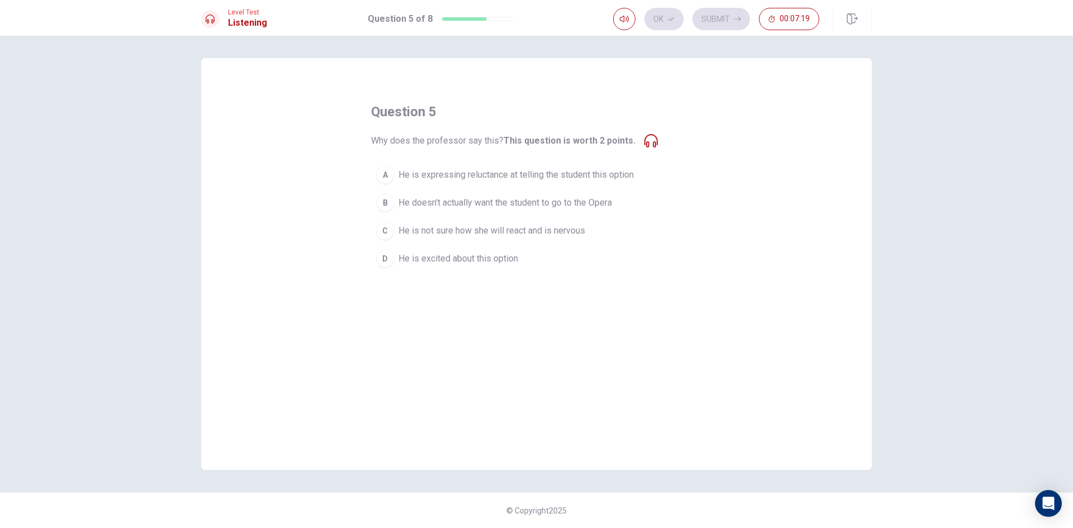
click at [615, 177] on span "He is expressing reluctance at telling the student this option" at bounding box center [515, 174] width 235 height 13
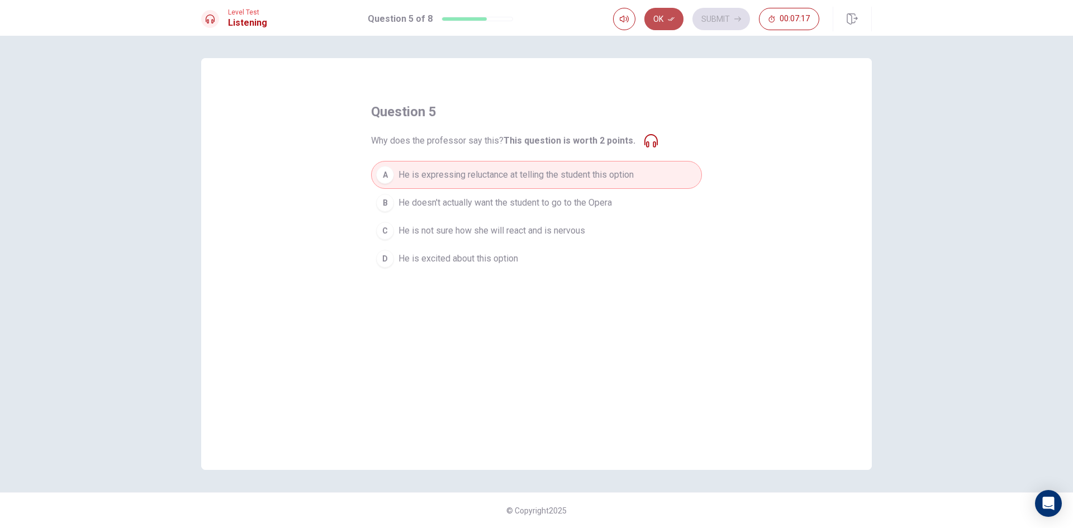
click at [677, 19] on button "Ok" at bounding box center [663, 19] width 39 height 22
click at [712, 17] on button "Submit" at bounding box center [721, 19] width 58 height 22
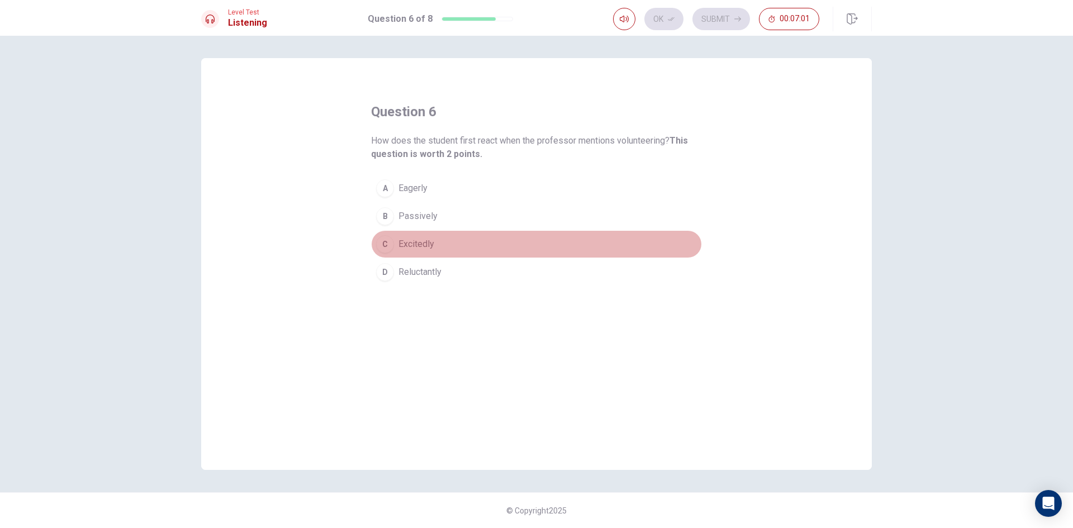
click at [425, 245] on span "Excitedly" at bounding box center [416, 244] width 36 height 13
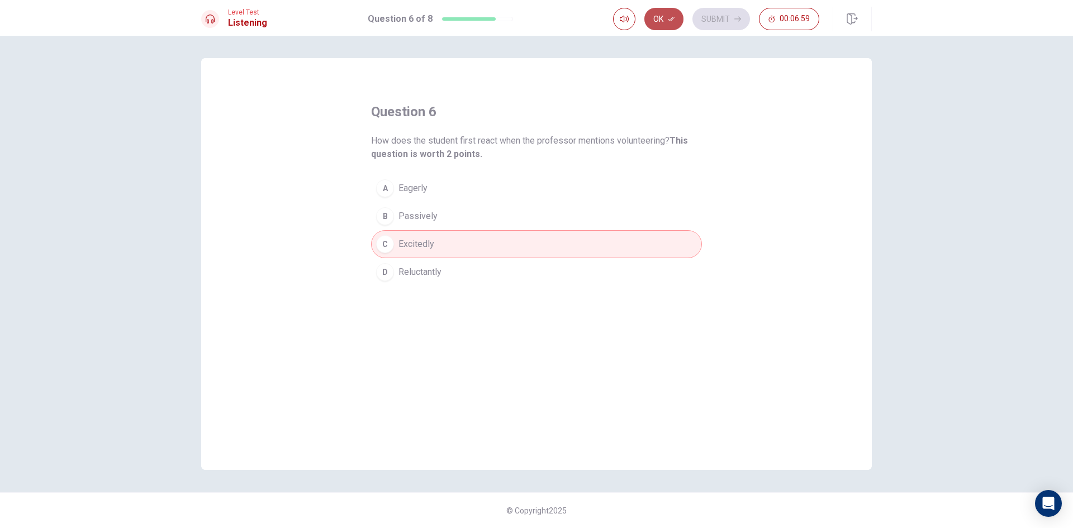
click at [666, 13] on button "Ok" at bounding box center [663, 19] width 39 height 22
click at [700, 15] on button "Submit" at bounding box center [721, 19] width 58 height 22
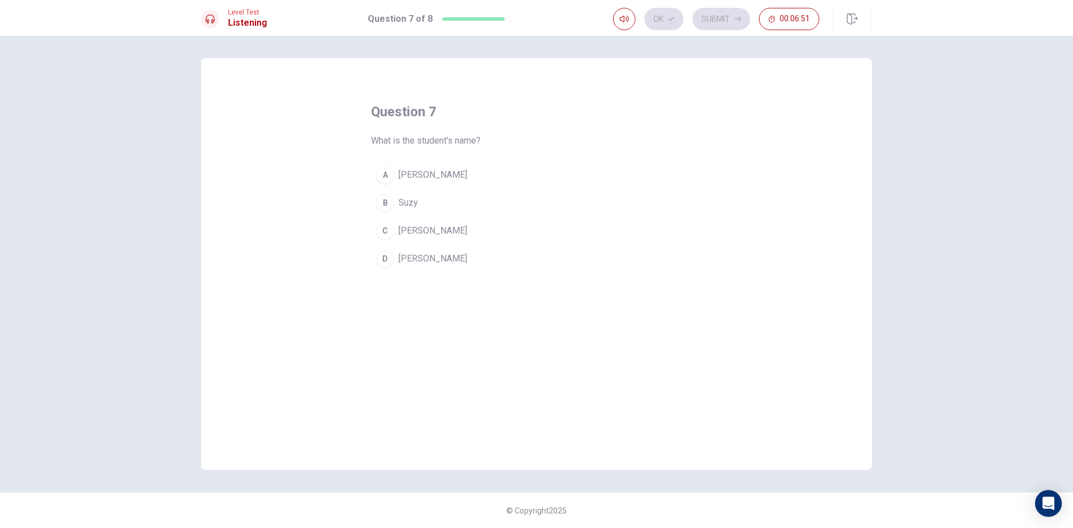
click at [386, 231] on div "C" at bounding box center [385, 231] width 18 height 18
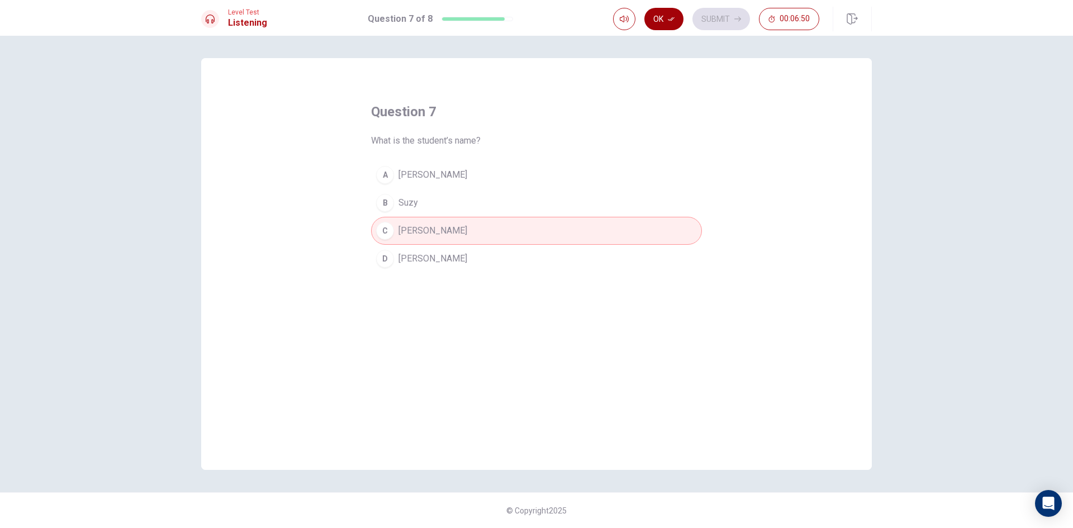
click at [675, 14] on button "Ok" at bounding box center [663, 19] width 39 height 22
click at [710, 11] on button "Submit" at bounding box center [721, 19] width 58 height 22
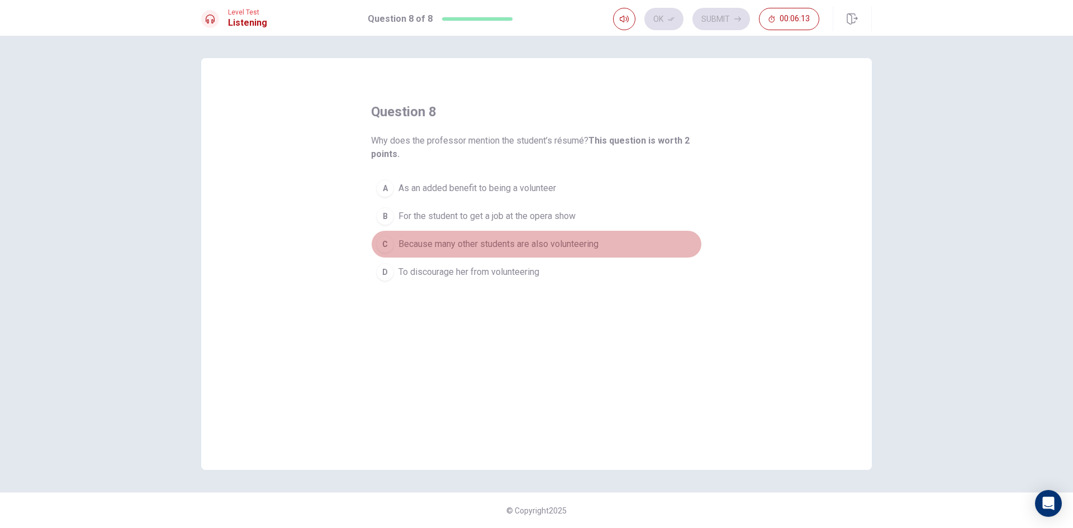
click at [554, 246] on span "Because many other students are also volunteering" at bounding box center [498, 244] width 200 height 13
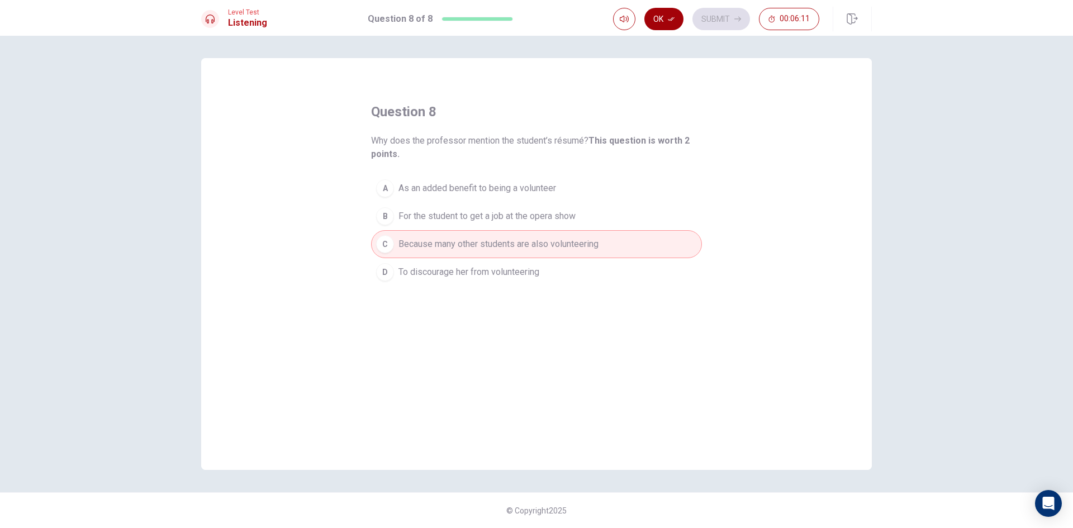
click at [663, 15] on button "Ok" at bounding box center [663, 19] width 39 height 22
click at [741, 21] on button "Submit" at bounding box center [721, 19] width 58 height 22
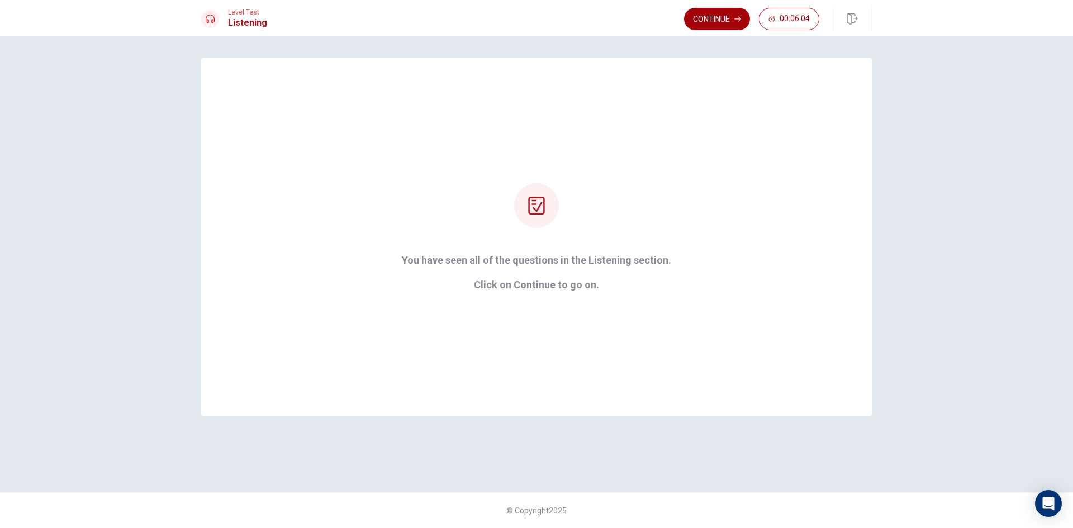
click at [727, 17] on button "Continue" at bounding box center [717, 19] width 66 height 22
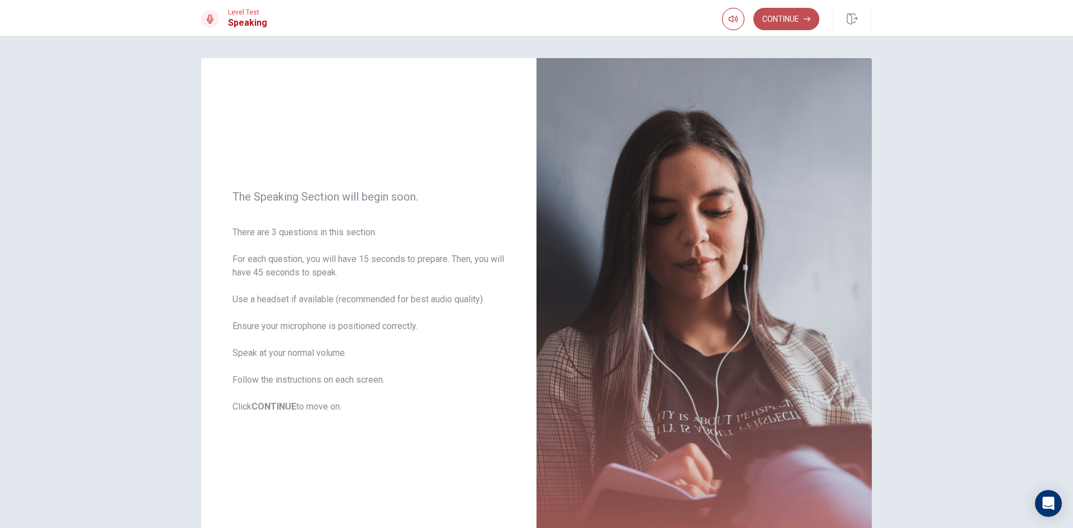
click at [768, 12] on button "Continue" at bounding box center [786, 19] width 66 height 22
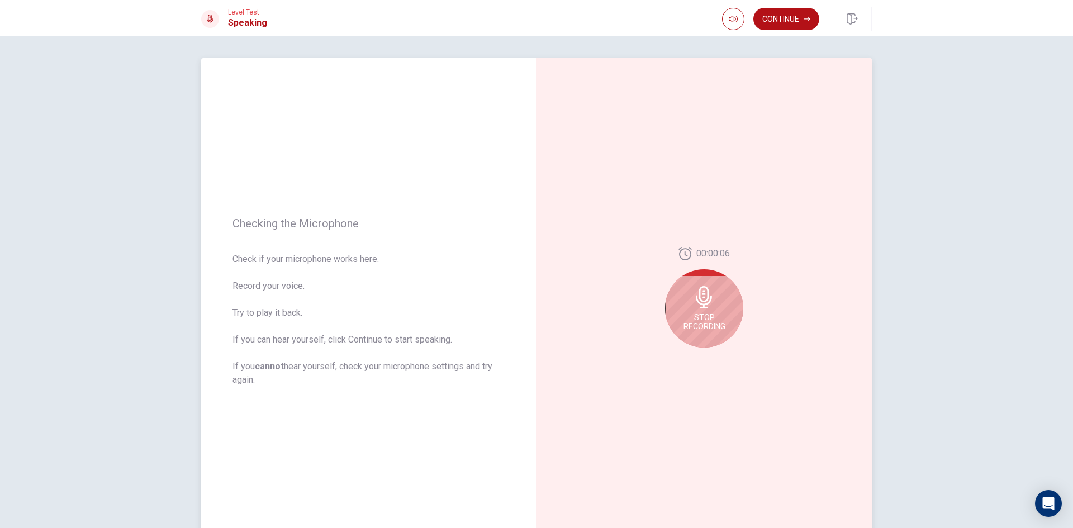
click at [730, 295] on div "Stop Recording" at bounding box center [704, 308] width 78 height 78
click at [714, 360] on button "Play Audio" at bounding box center [717, 357] width 16 height 16
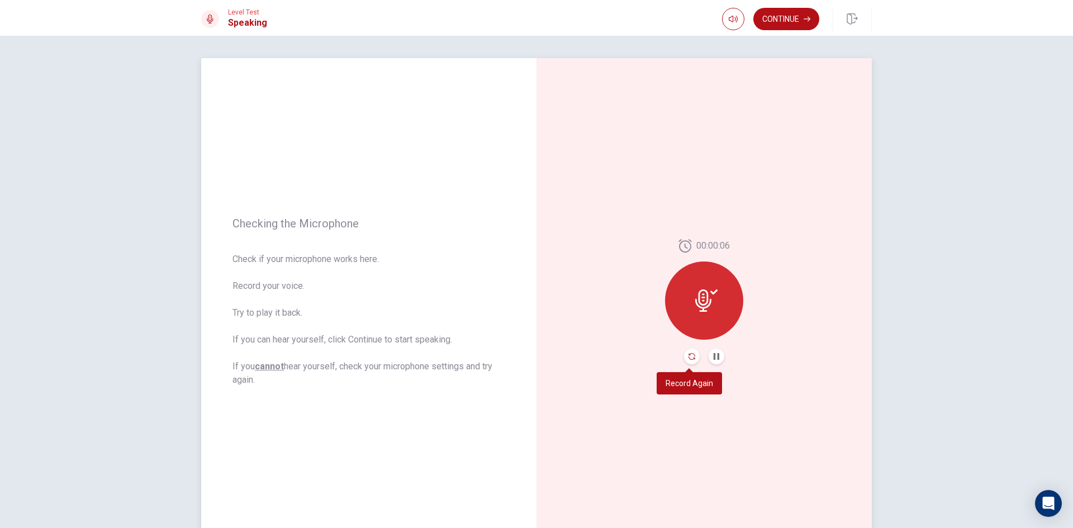
click at [691, 356] on icon "Record Again" at bounding box center [692, 356] width 7 height 7
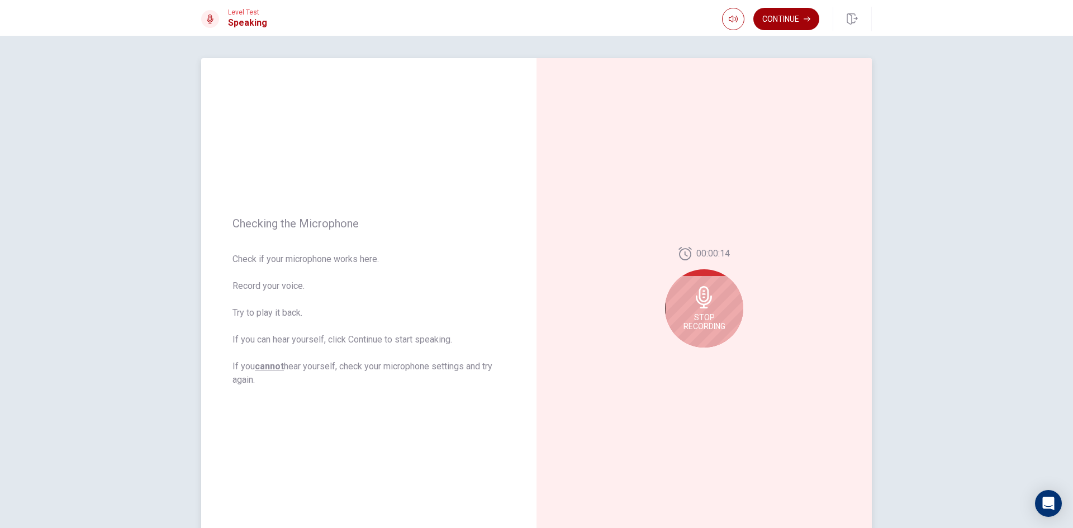
click at [770, 11] on button "Continue" at bounding box center [786, 19] width 66 height 22
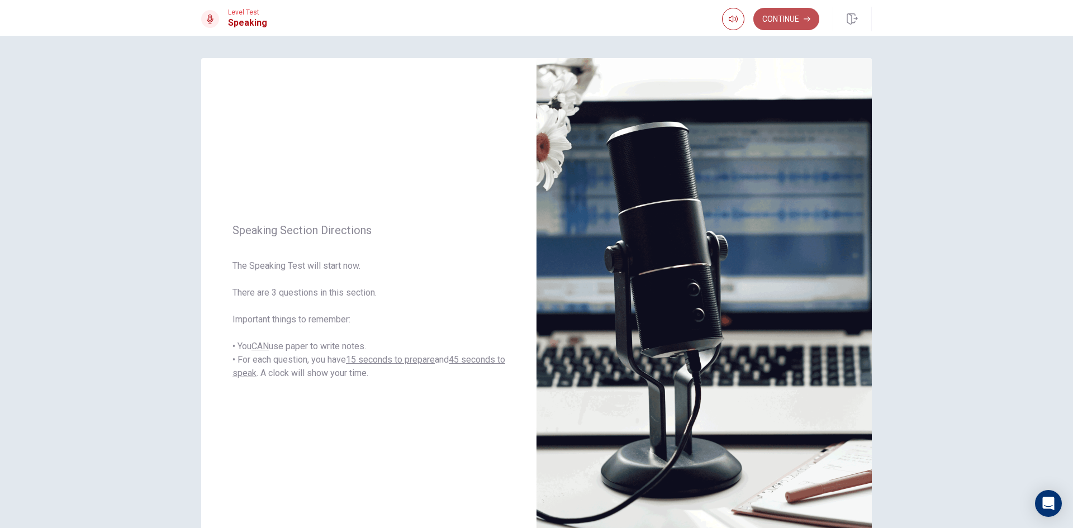
click at [789, 22] on button "Continue" at bounding box center [786, 19] width 66 height 22
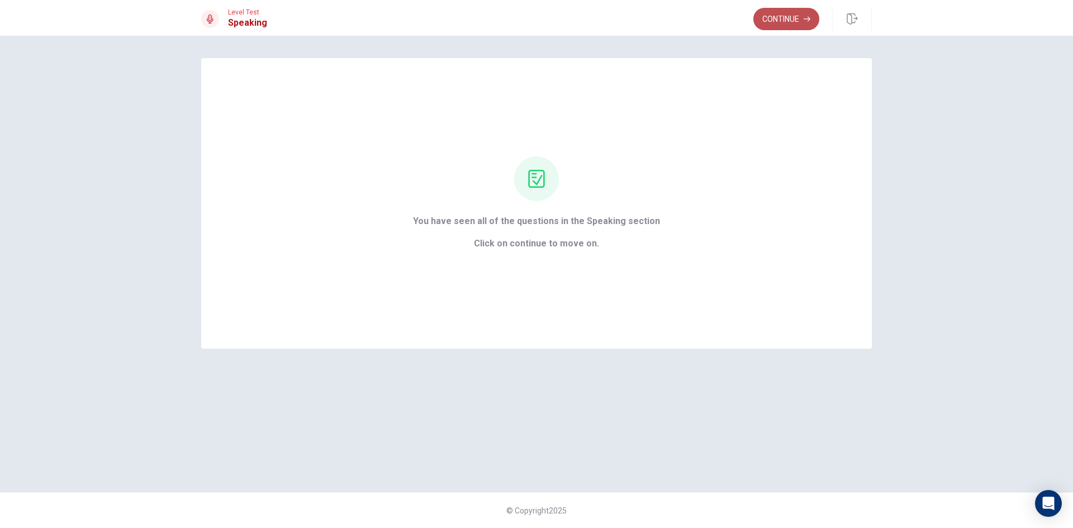
click at [784, 13] on button "Continue" at bounding box center [786, 19] width 66 height 22
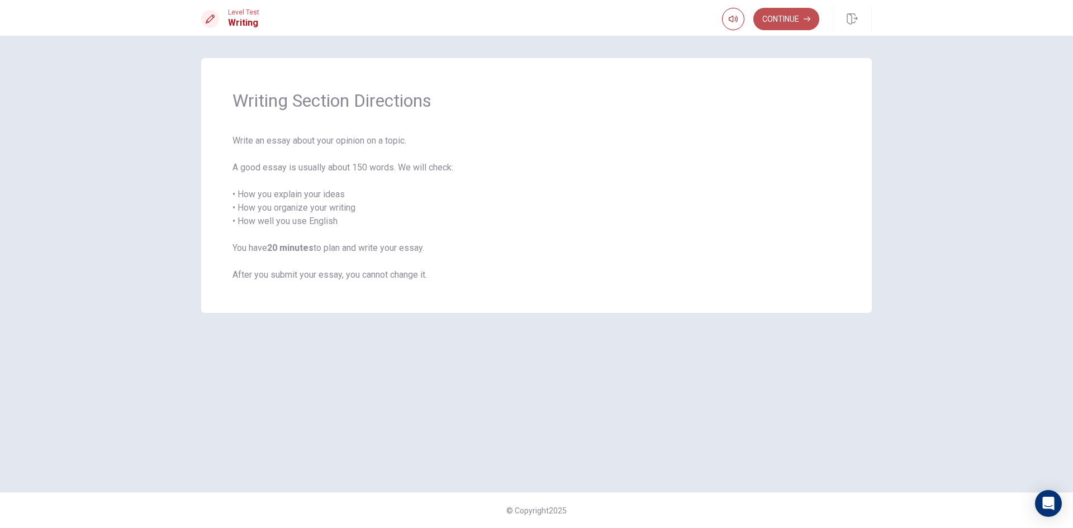
click at [790, 16] on button "Continue" at bounding box center [786, 19] width 66 height 22
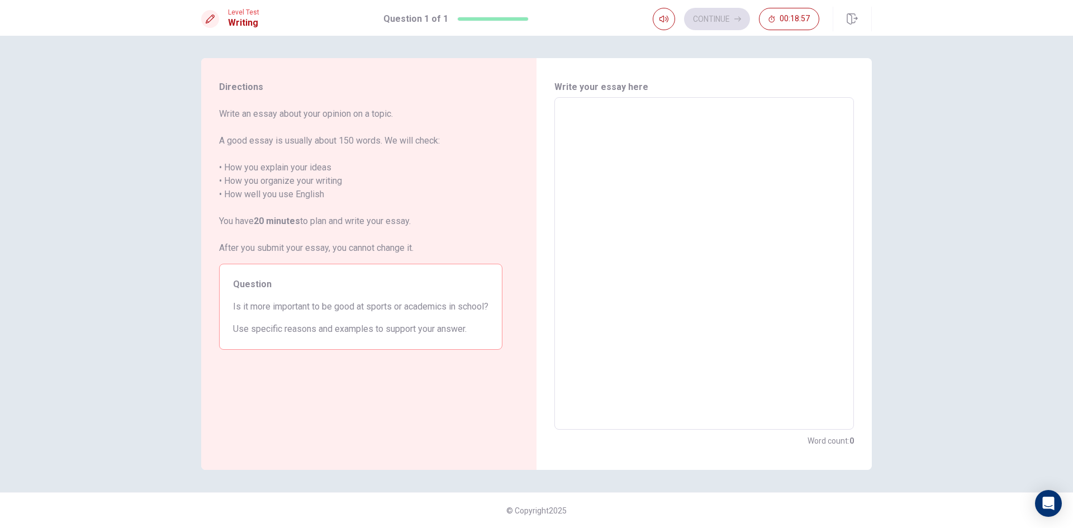
drag, startPoint x: 601, startPoint y: 156, endPoint x: 601, endPoint y: 177, distance: 20.7
click at [601, 177] on textarea at bounding box center [704, 264] width 284 height 314
type textarea "i"
type textarea "x"
type textarea "i"
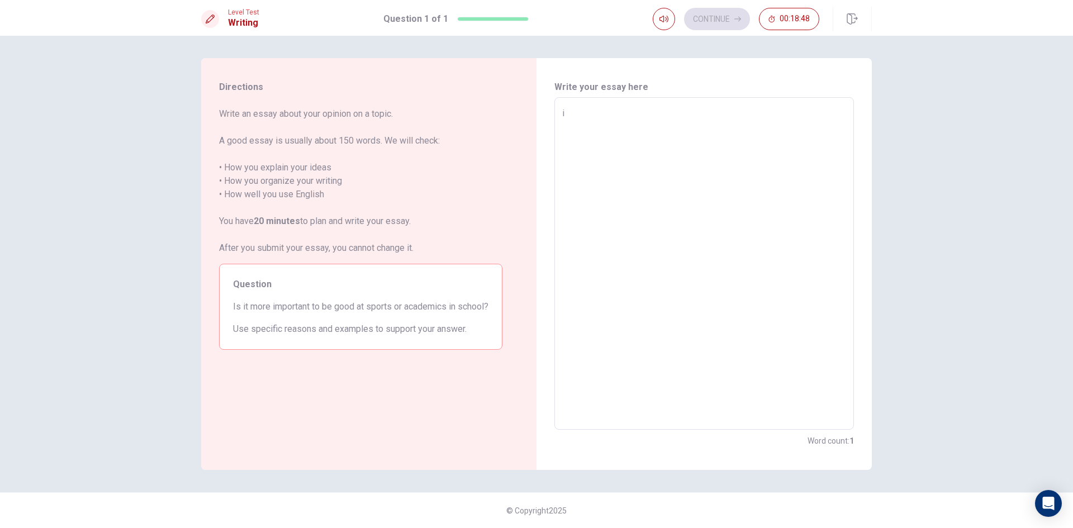
type textarea "x"
type textarea "i j"
type textarea "x"
type textarea "i ju"
type textarea "x"
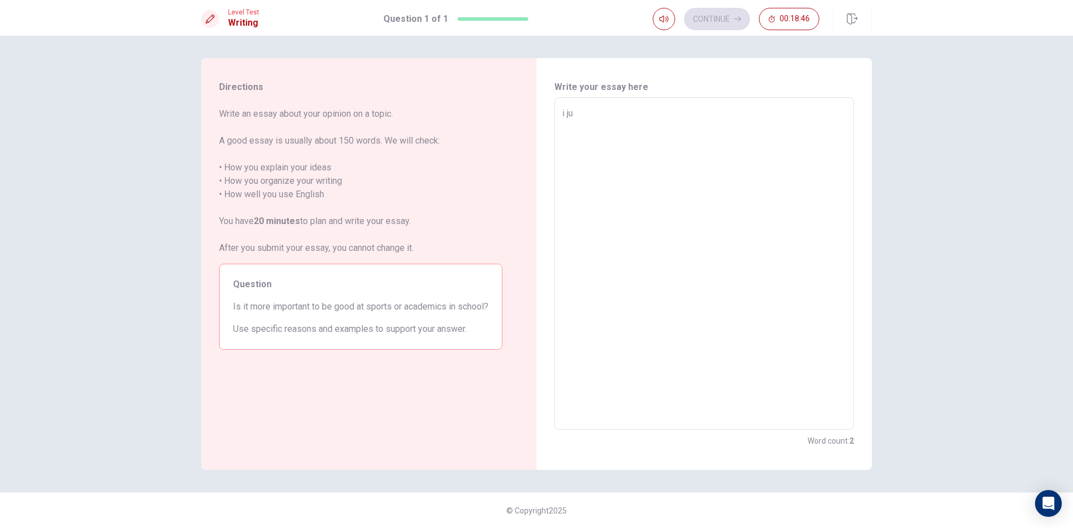
type textarea "i jus"
type textarea "x"
type textarea "i just"
type textarea "x"
type textarea "i just"
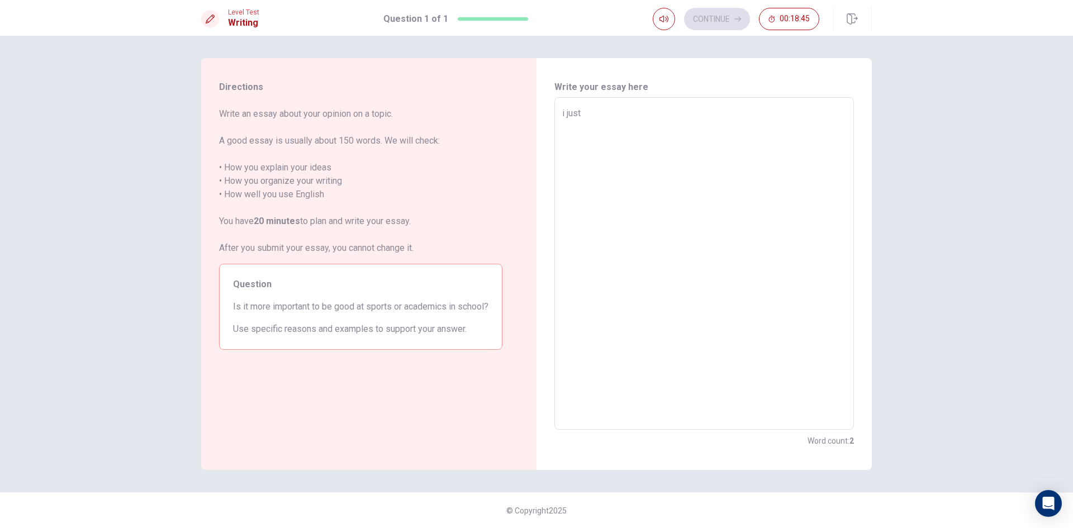
type textarea "x"
type textarea "i just s"
type textarea "x"
type textarea "i just sa"
type textarea "x"
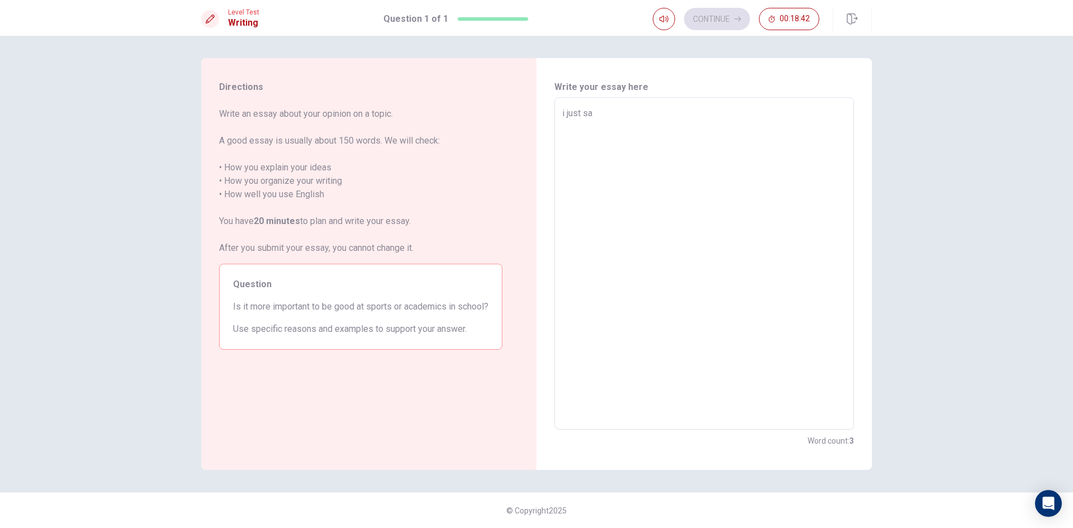
type textarea "i just say"
type textarea "x"
type textarea "i just say"
type textarea "x"
type textarea "i just say f"
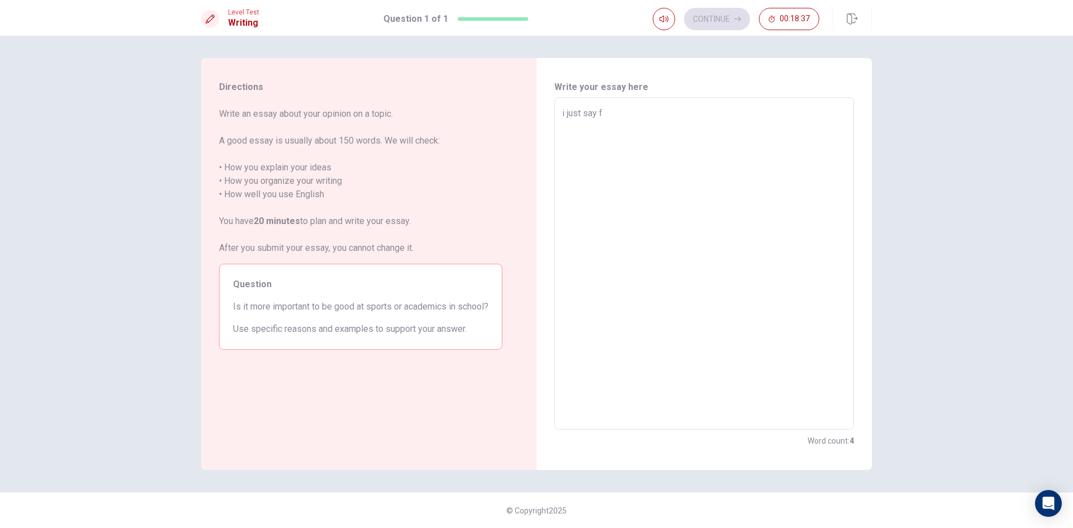
type textarea "x"
type textarea "i just say fi"
type textarea "x"
type textarea "i just say f"
type textarea "x"
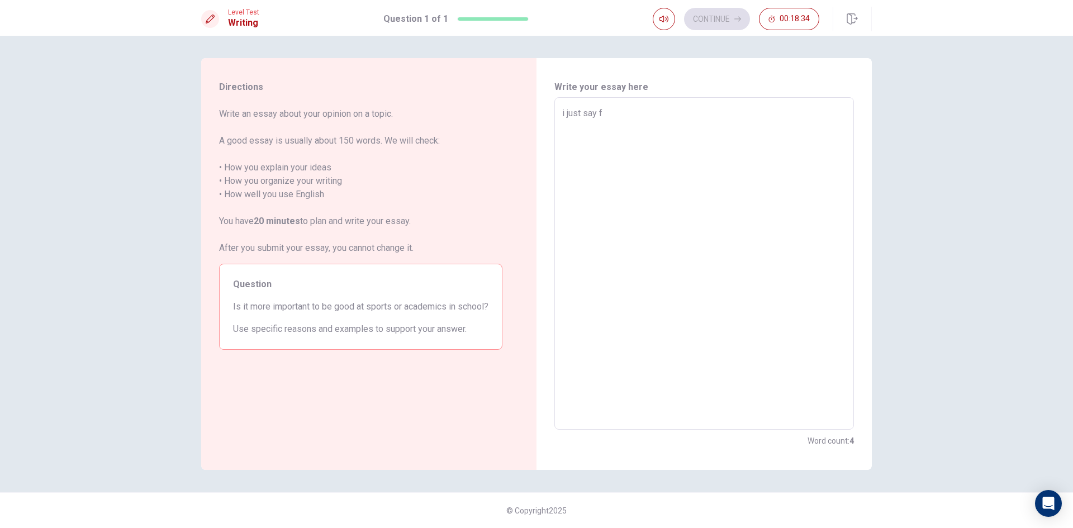
type textarea "i just say"
type textarea "x"
type textarea "i just say"
type textarea "x"
type textarea "i just sa"
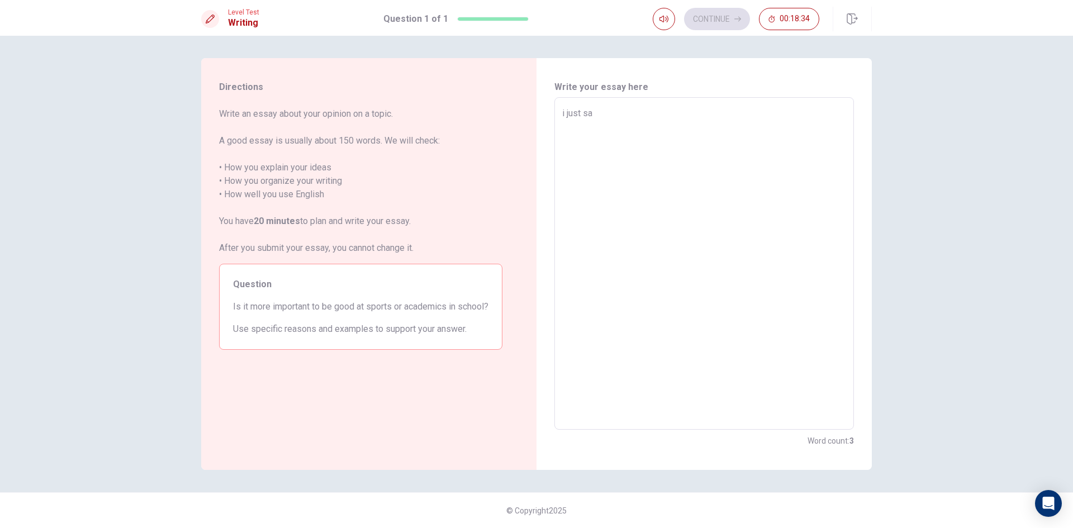
type textarea "x"
type textarea "i just s"
type textarea "x"
type textarea "i just"
type textarea "x"
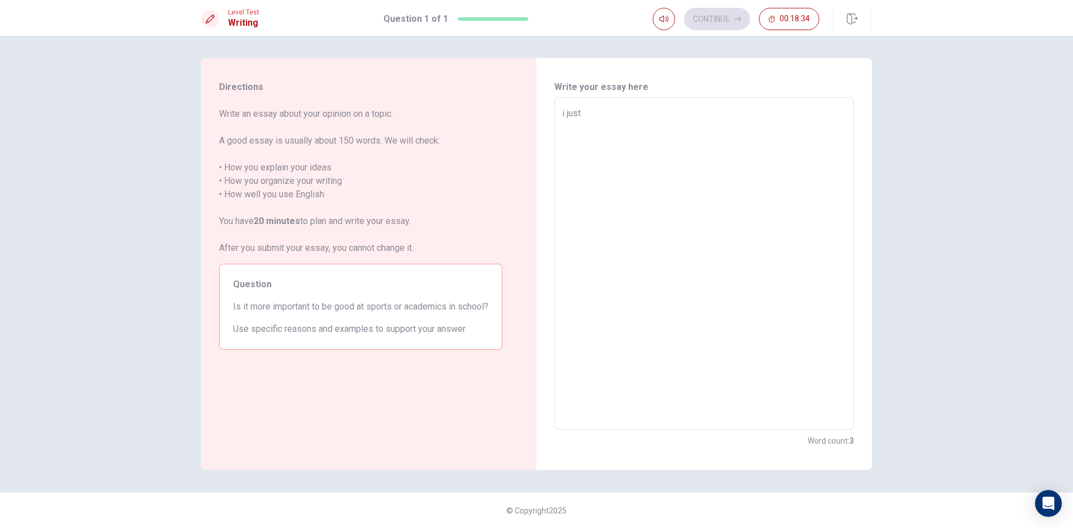
type textarea "i just"
type textarea "x"
type textarea "i jus"
type textarea "x"
type textarea "i ju"
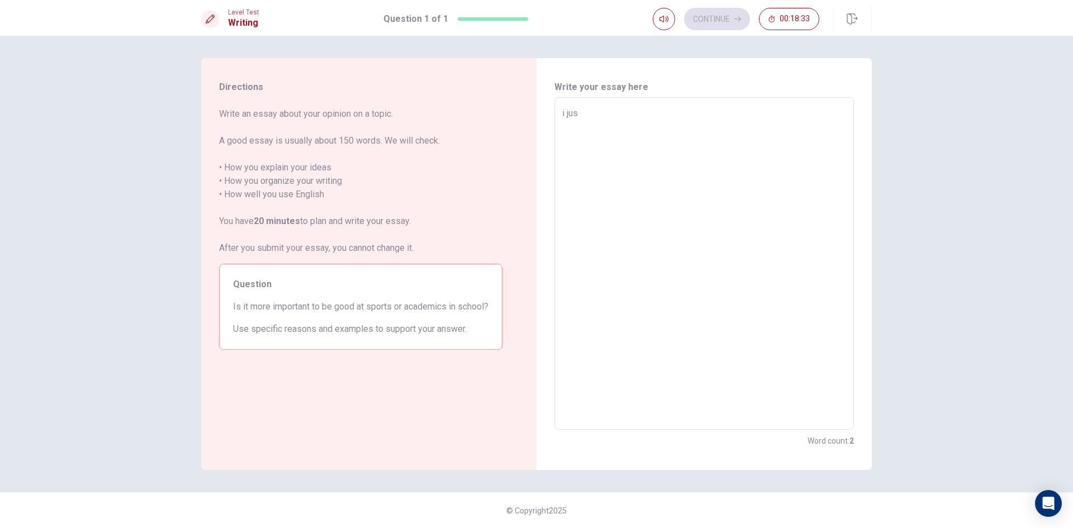
type textarea "x"
type textarea "i j"
type textarea "x"
type textarea "i"
type textarea "x"
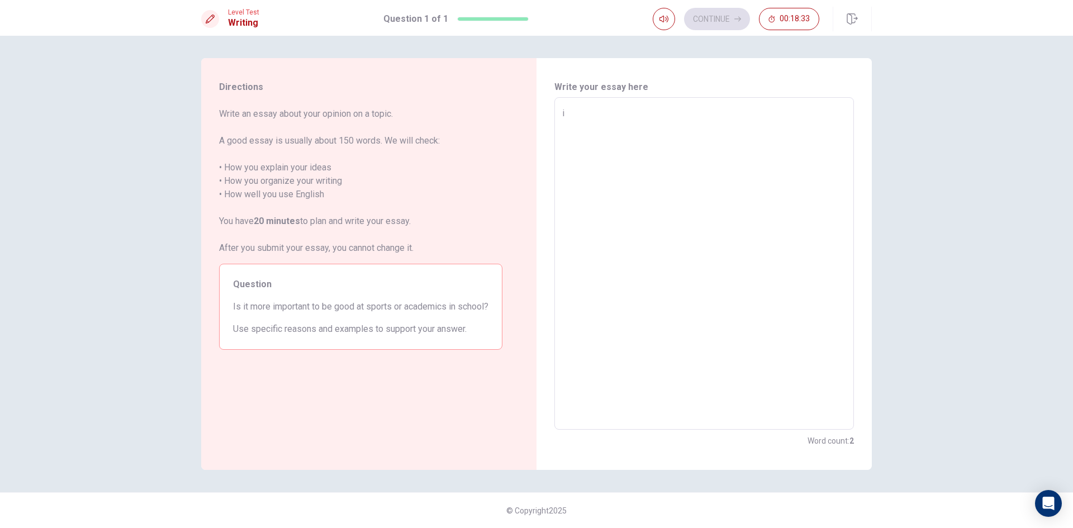
type textarea "i"
type textarea "x"
type textarea "i"
type textarea "x"
type textarea "i"
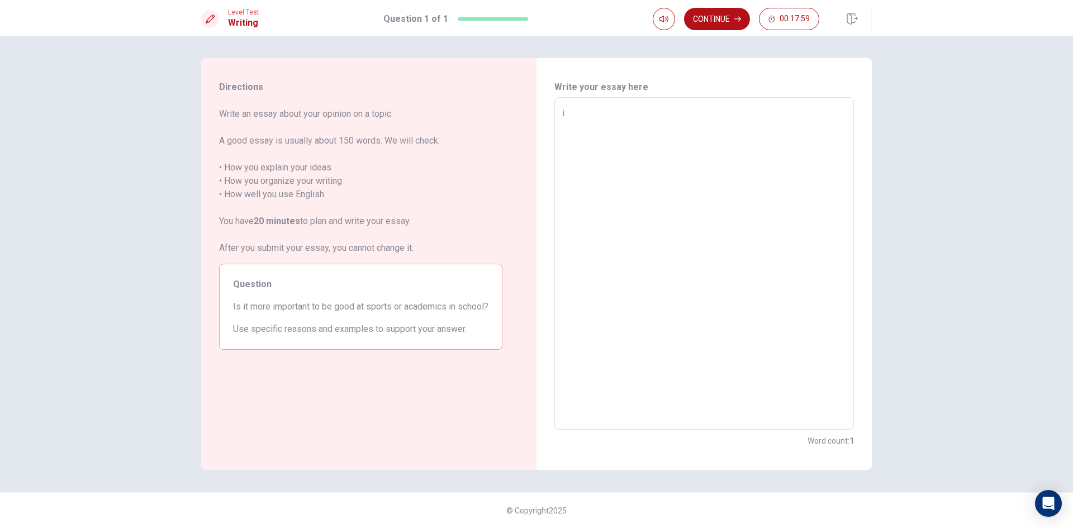
type textarea "x"
type textarea "i s"
type textarea "x"
type textarea "i sa"
type textarea "x"
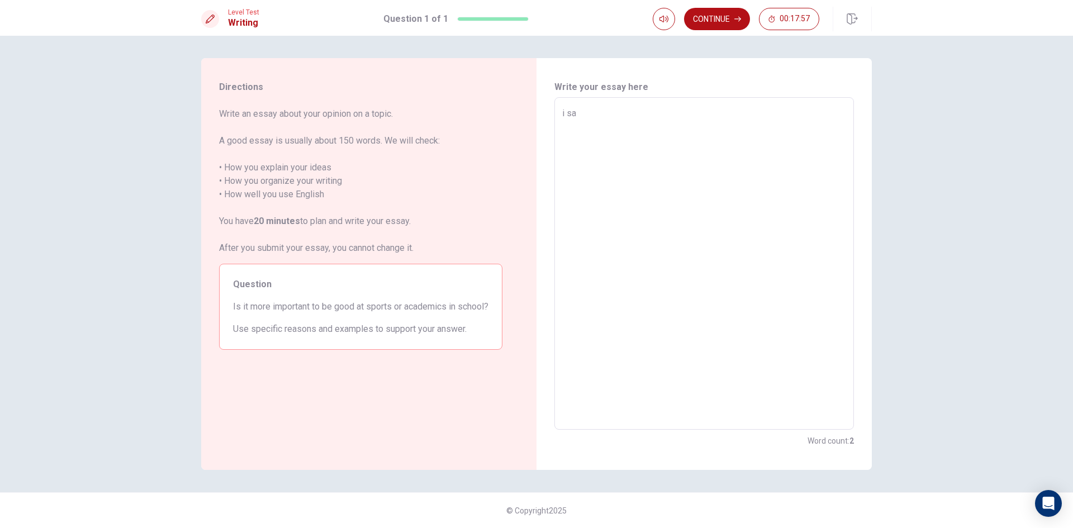
type textarea "i say"
type textarea "x"
type textarea "i say"
type textarea "x"
type textarea "i say f"
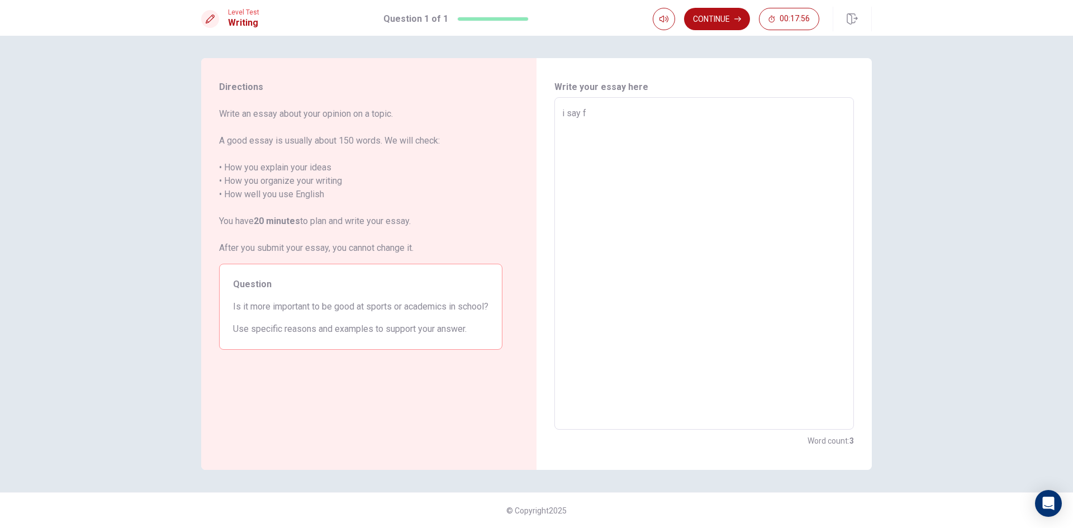
type textarea "x"
type textarea "i say fi"
type textarea "x"
type textarea "i say fih"
type textarea "x"
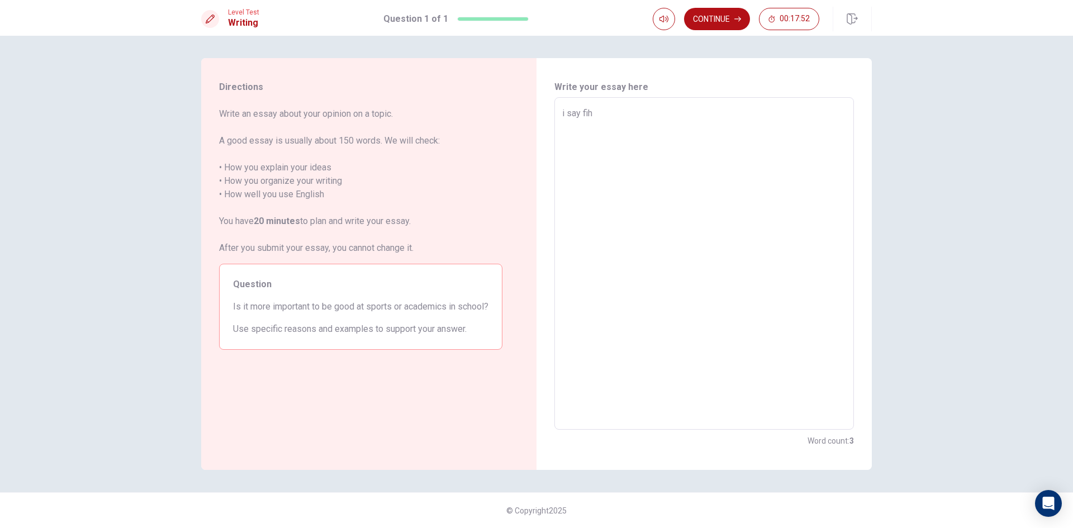
type textarea "i say fiht"
type textarea "x"
type textarea "i say fihti"
type textarea "x"
type textarea "i say fihtin"
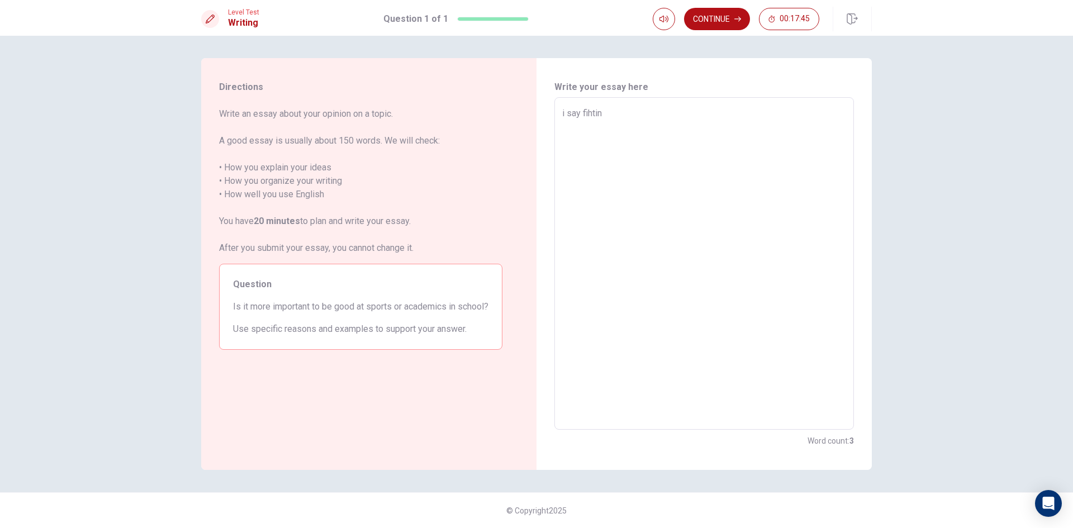
type textarea "x"
type textarea "i say fihting"
click at [587, 113] on textarea "i say fihting" at bounding box center [704, 264] width 284 height 314
type textarea "x"
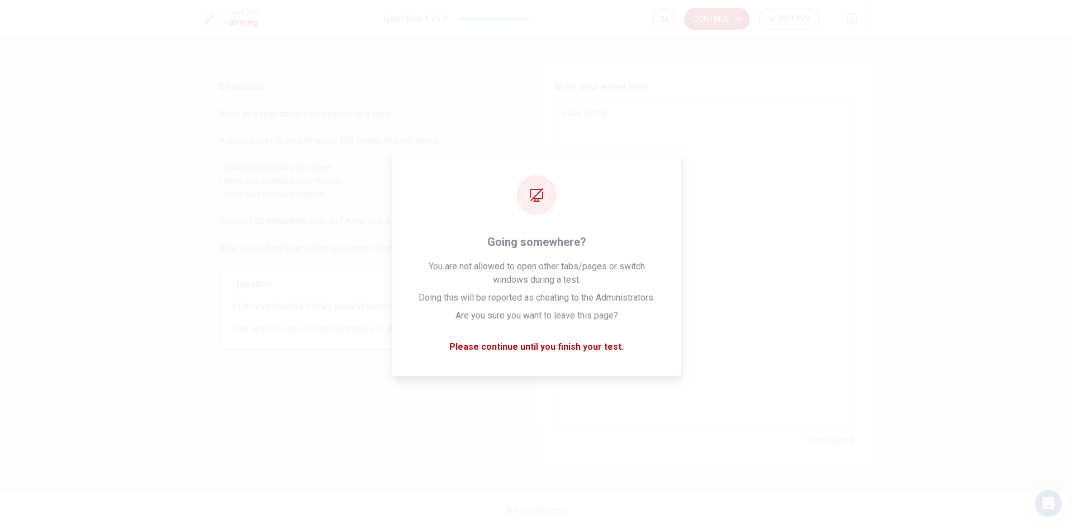
type textarea "i say fihting"
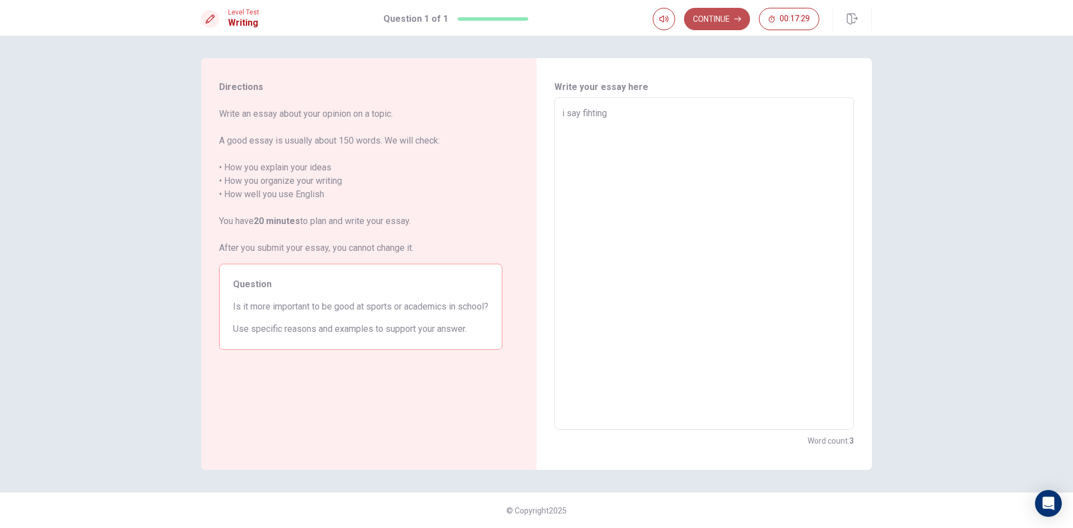
click at [725, 12] on button "Continue" at bounding box center [717, 19] width 66 height 22
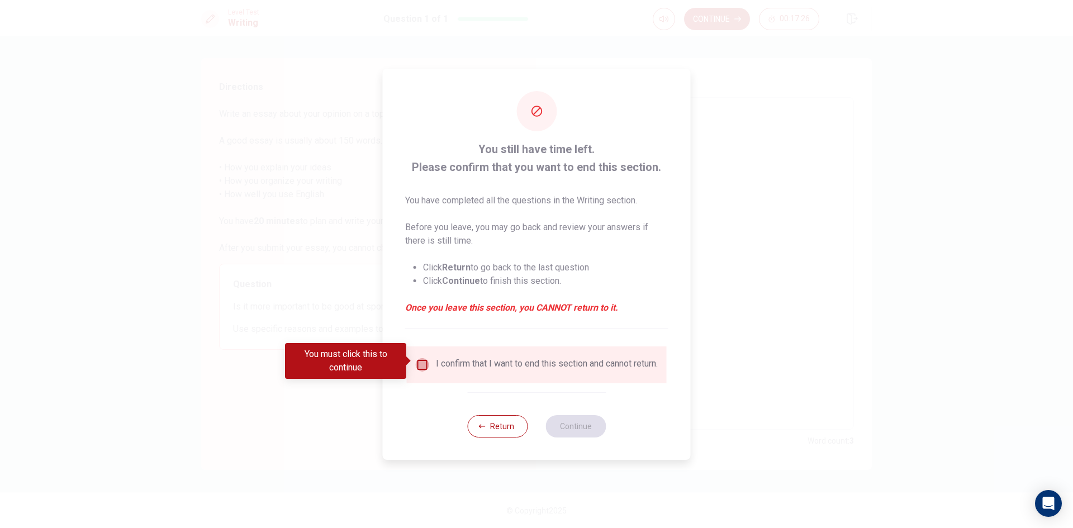
click at [424, 359] on input "You must click this to continue" at bounding box center [422, 364] width 13 height 13
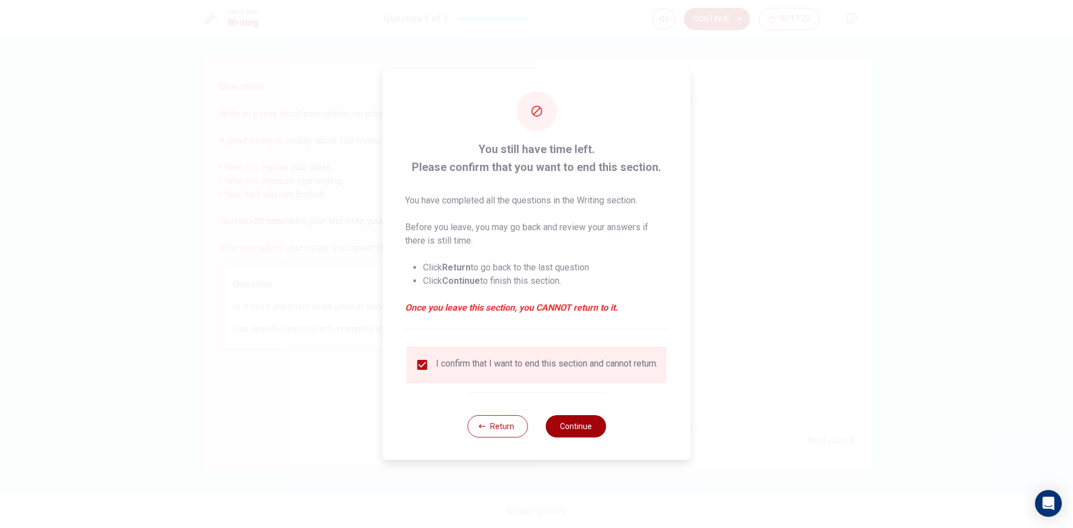
drag, startPoint x: 570, startPoint y: 432, endPoint x: 571, endPoint y: 424, distance: 7.9
click at [571, 427] on button "Continue" at bounding box center [575, 426] width 60 height 22
type textarea "x"
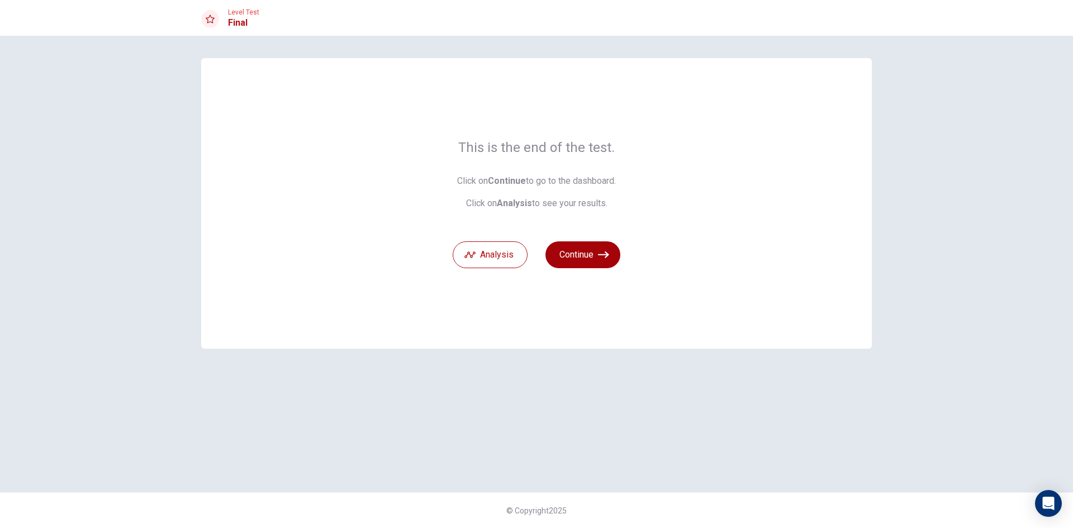
click at [588, 260] on button "Continue" at bounding box center [582, 254] width 75 height 27
